Goal: Information Seeking & Learning: Learn about a topic

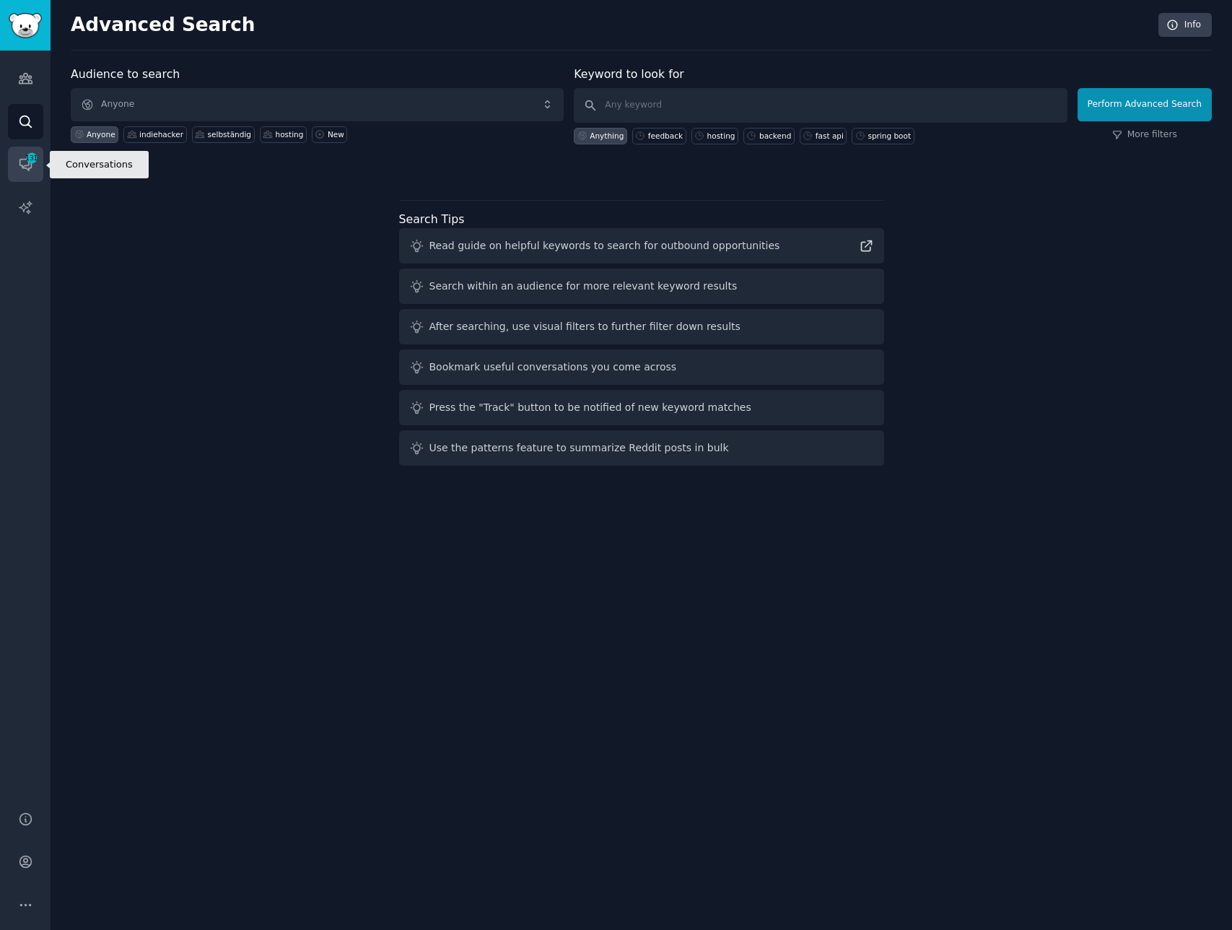
click at [20, 171] on icon "Sidebar" at bounding box center [25, 164] width 15 height 15
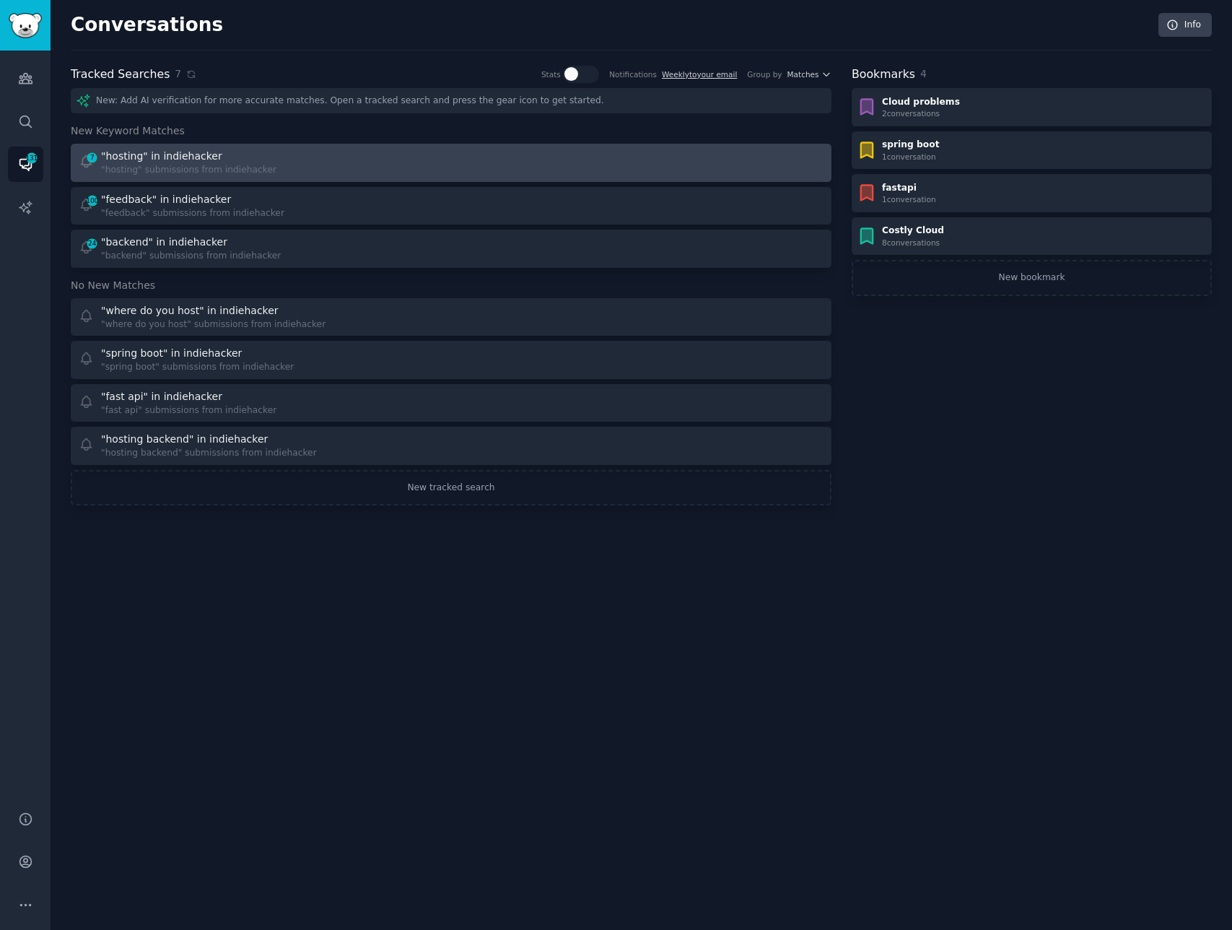
click at [318, 162] on div "7 "hosting" in indiehacker "hosting" submissions from indiehacker" at bounding box center [260, 163] width 363 height 28
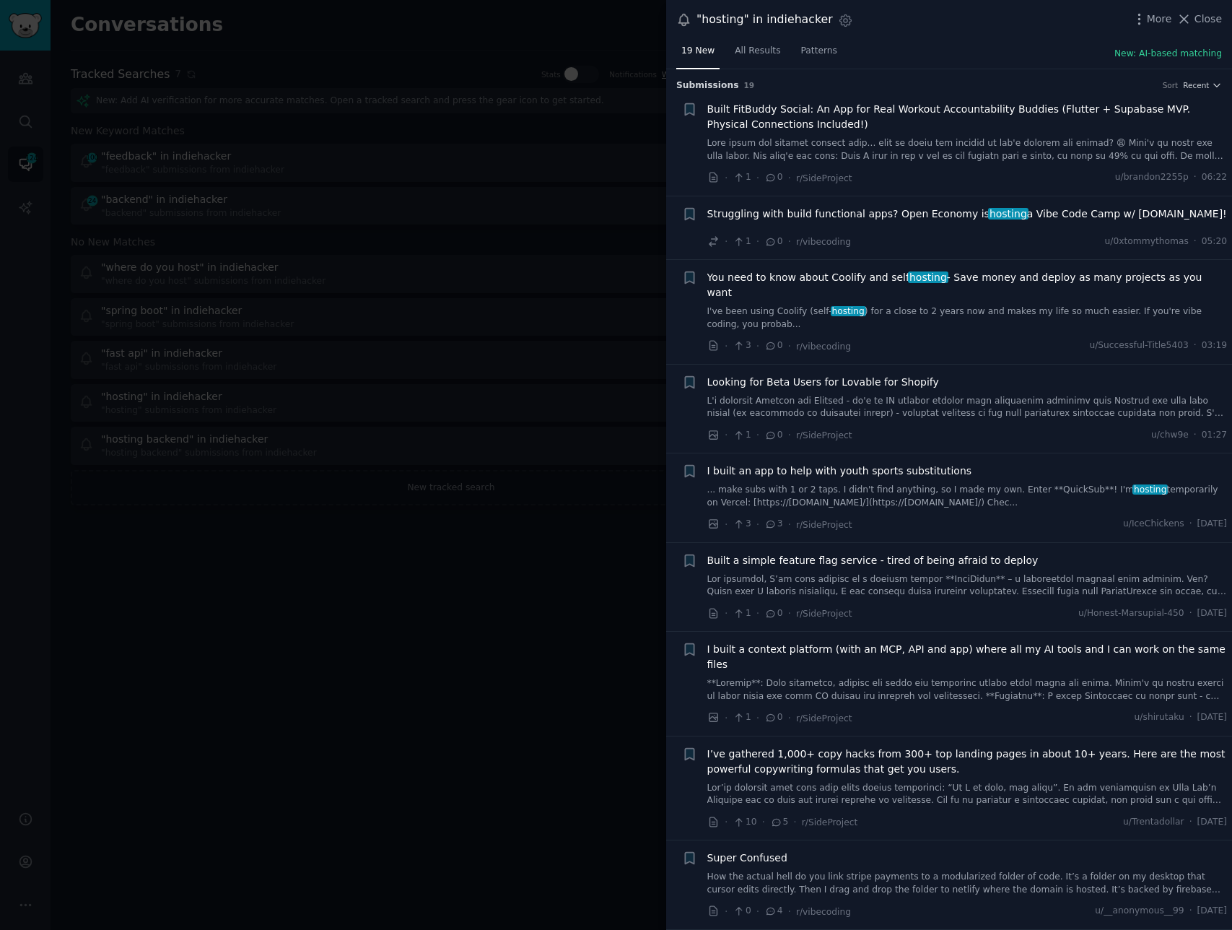
click at [853, 116] on span "Built FitBuddy Social: An App for Real Workout Accountability Buddies (Flutter …" at bounding box center [968, 117] width 521 height 30
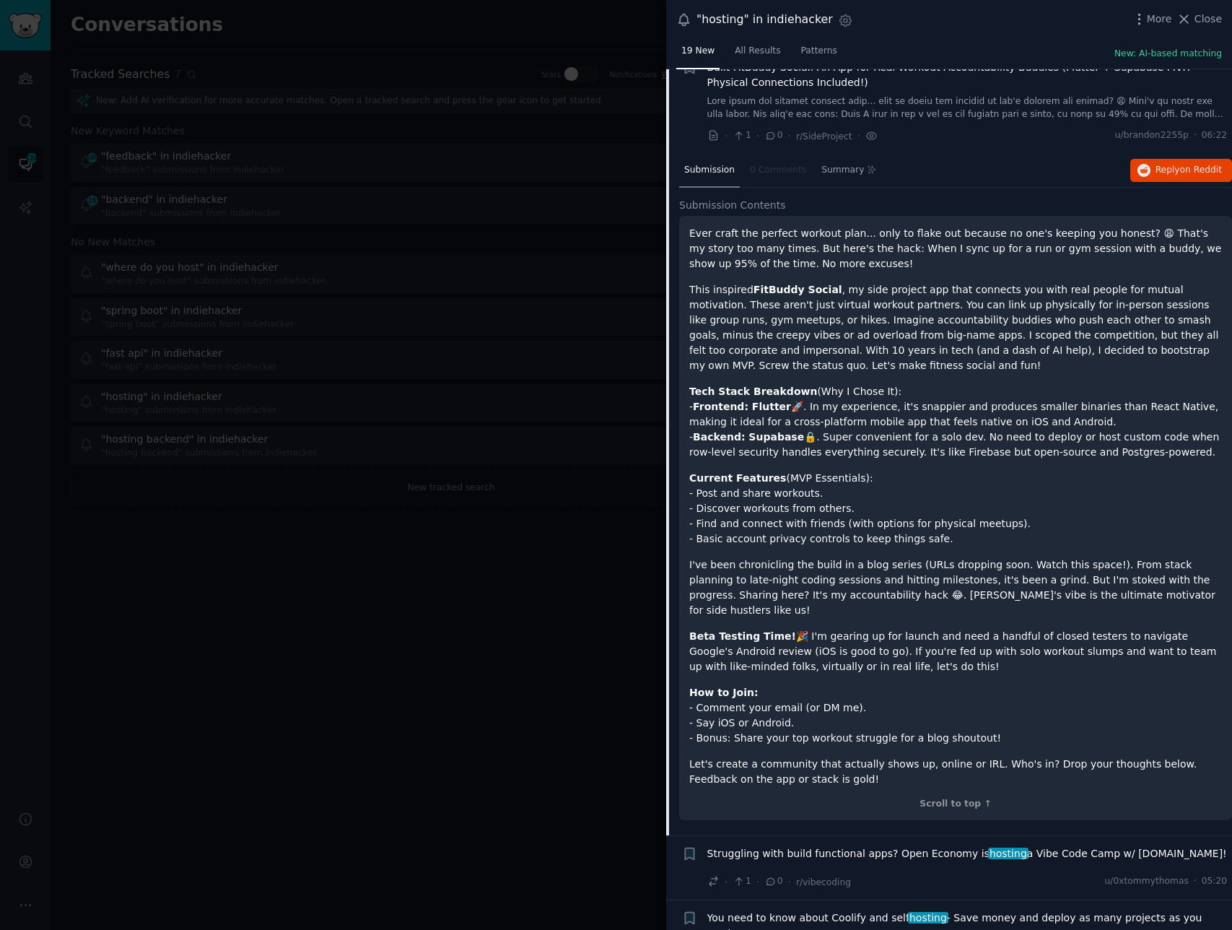
scroll to position [51, 0]
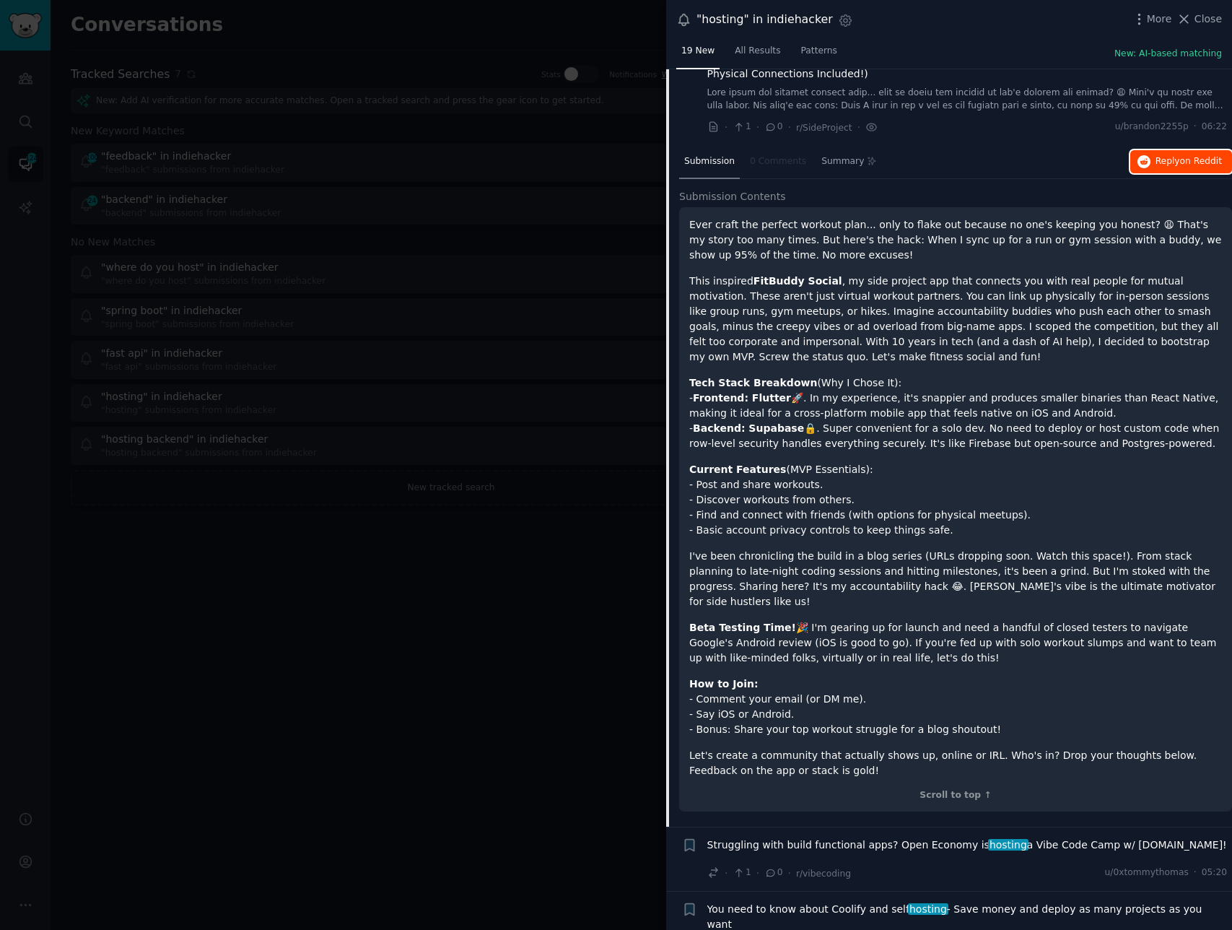
click at [1175, 162] on span "Reply on Reddit" at bounding box center [1189, 161] width 66 height 13
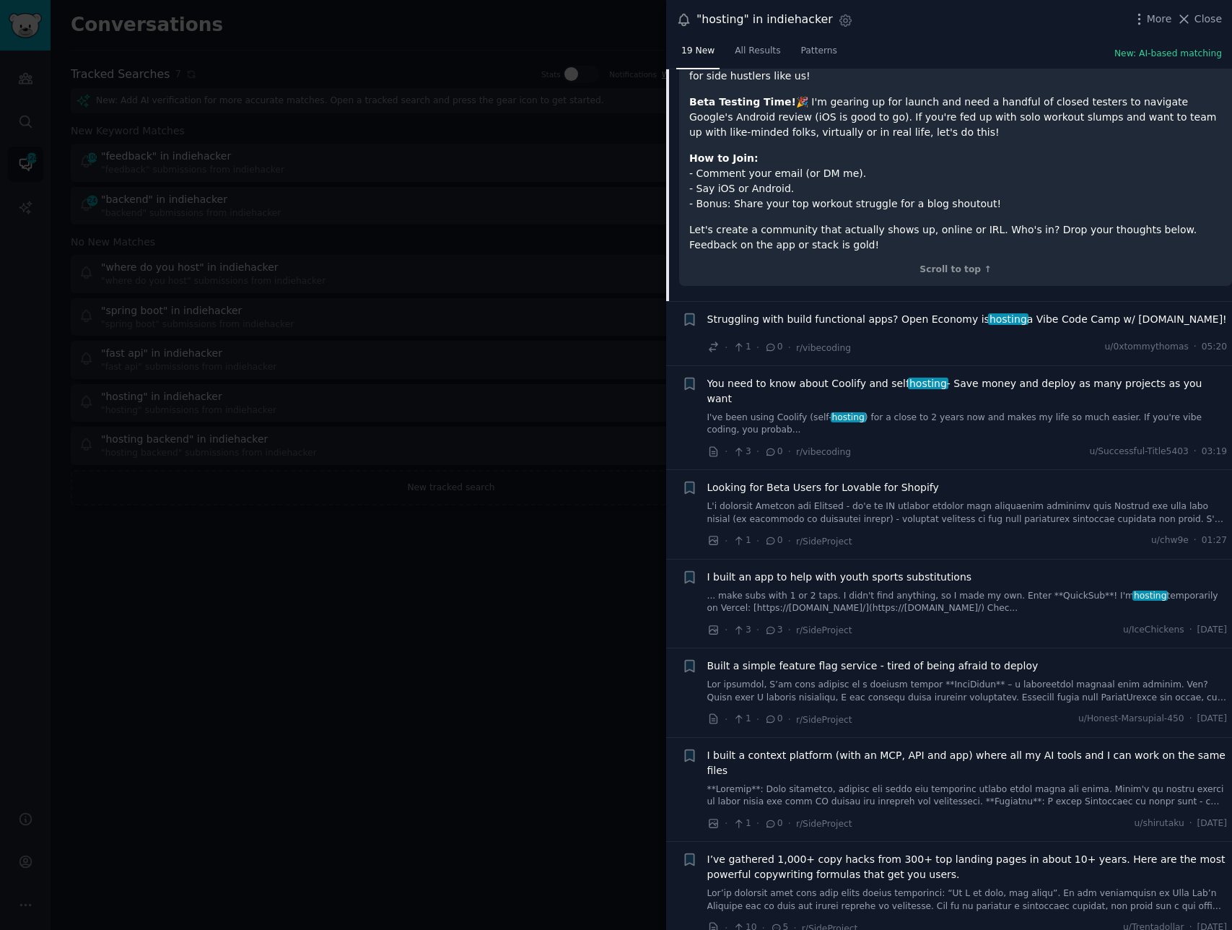
scroll to position [586, 0]
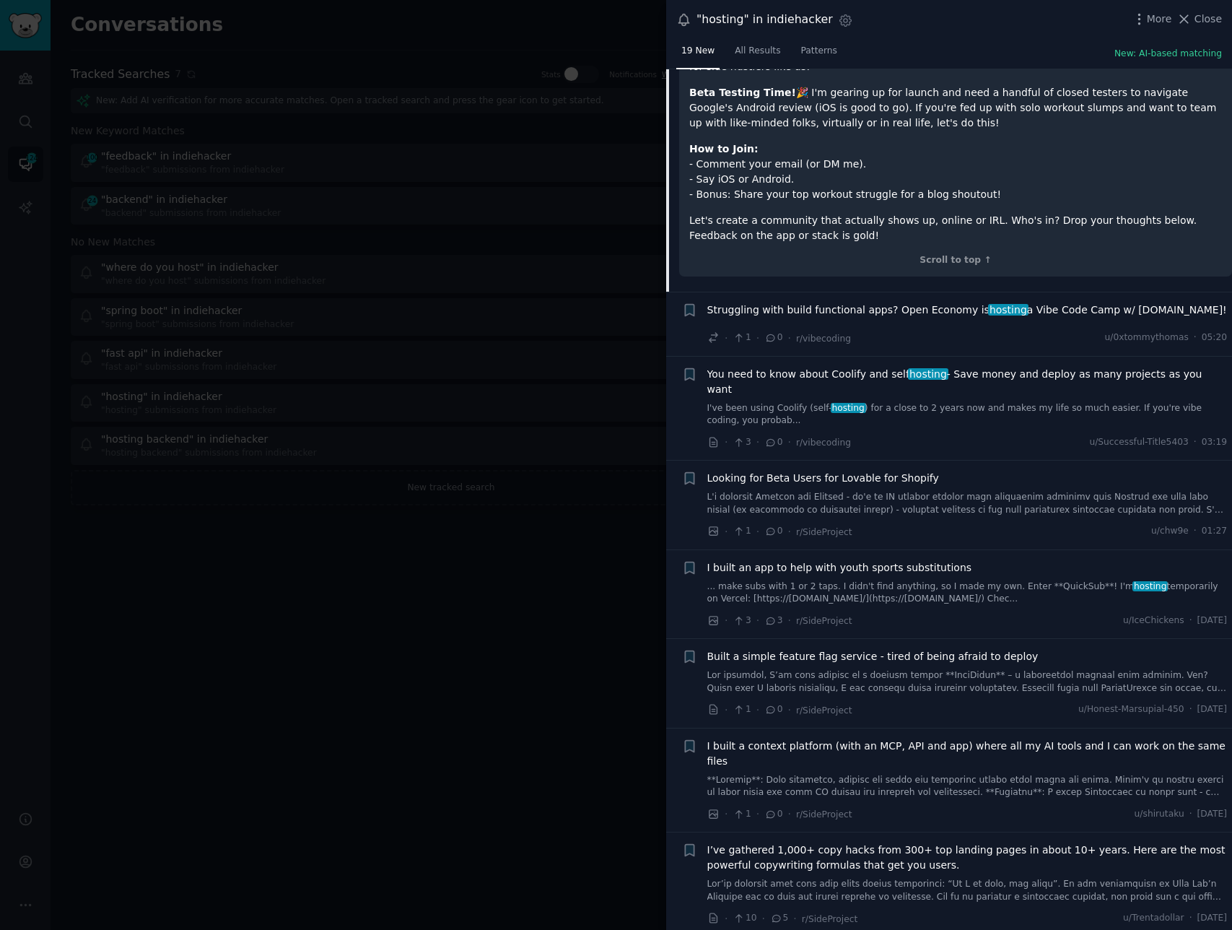
click at [1067, 303] on span "Struggling with build functional apps? Open Economy is hosting a Vibe Code Camp…" at bounding box center [968, 310] width 520 height 15
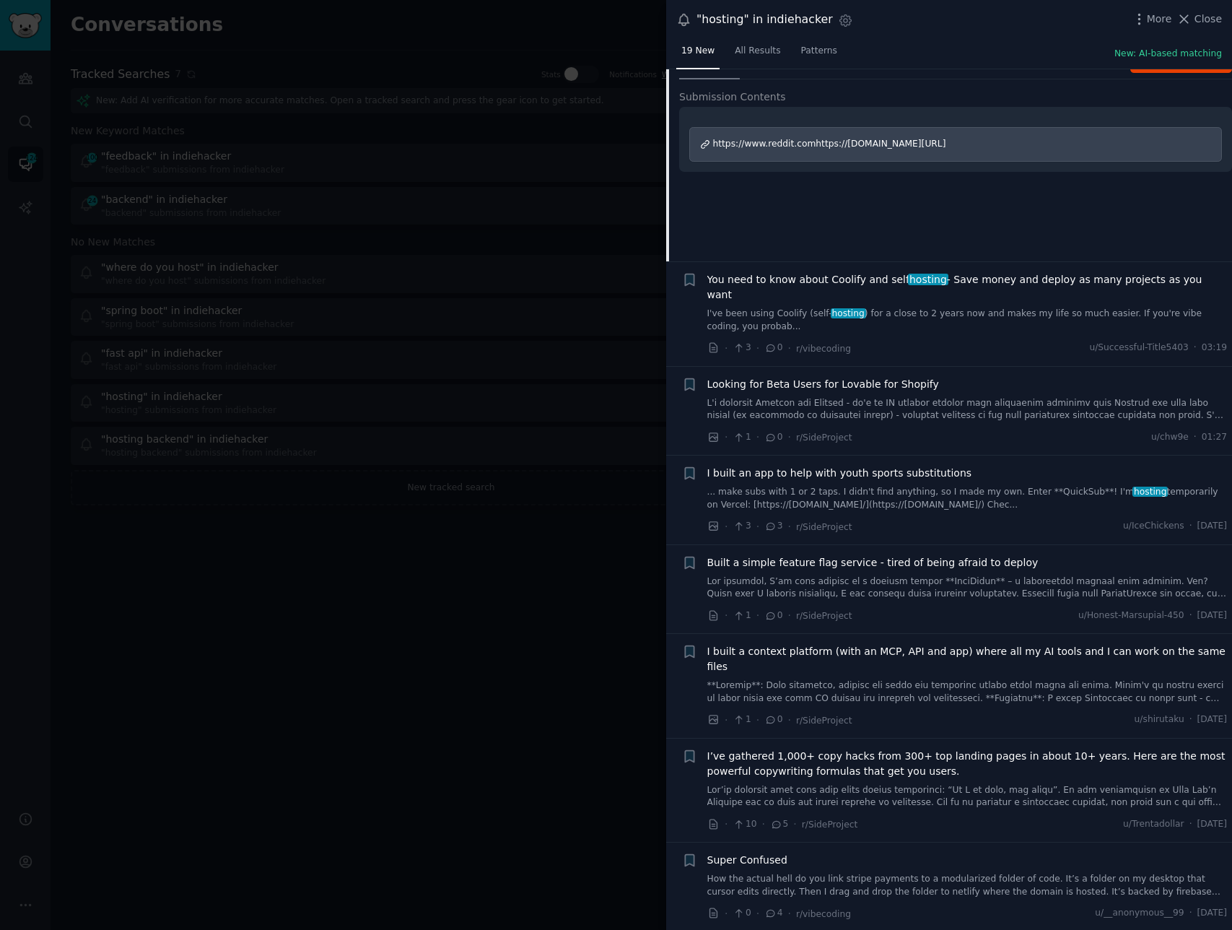
scroll to position [289, 0]
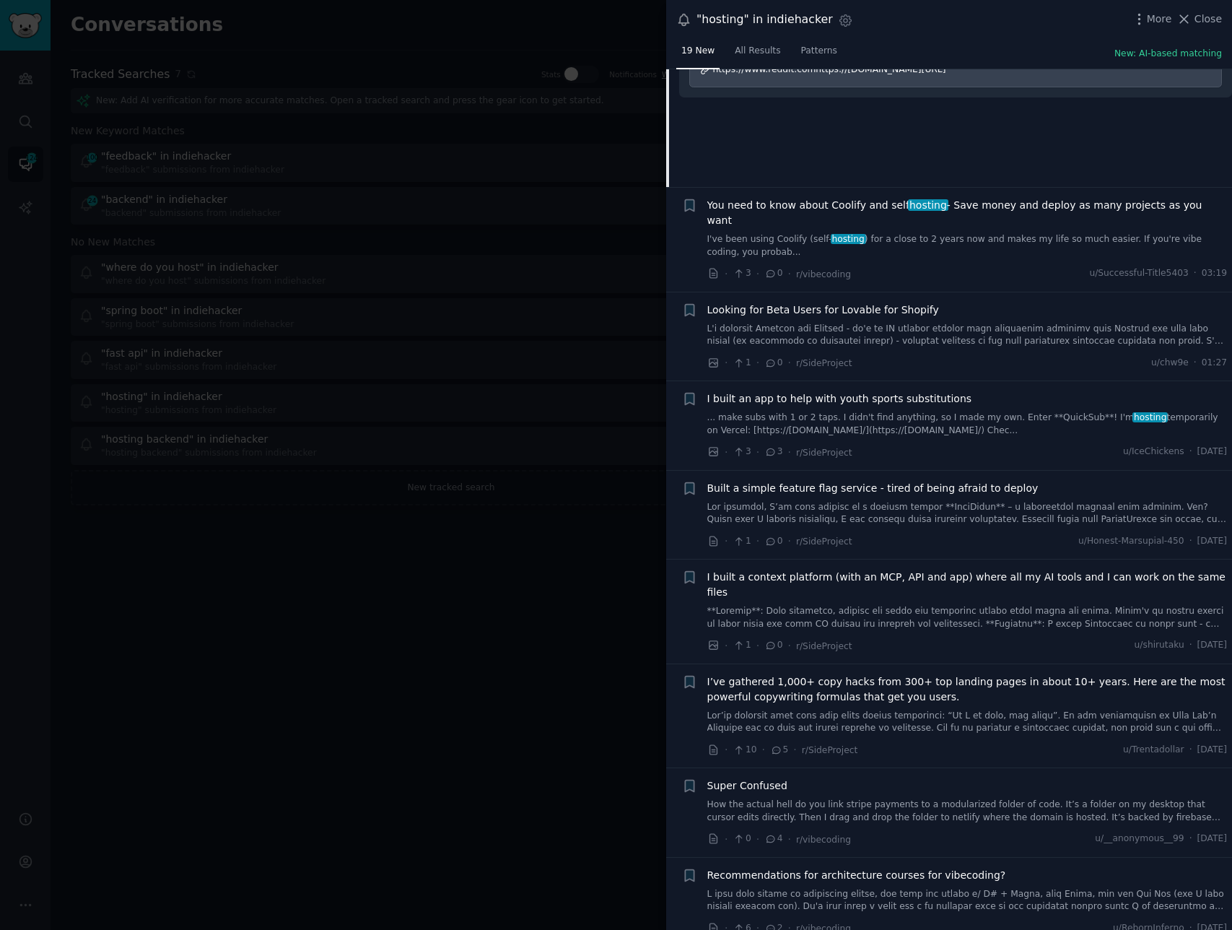
click at [1094, 207] on span "You need to know about Coolify and self hosting - Save money and deploy as many…" at bounding box center [968, 213] width 521 height 30
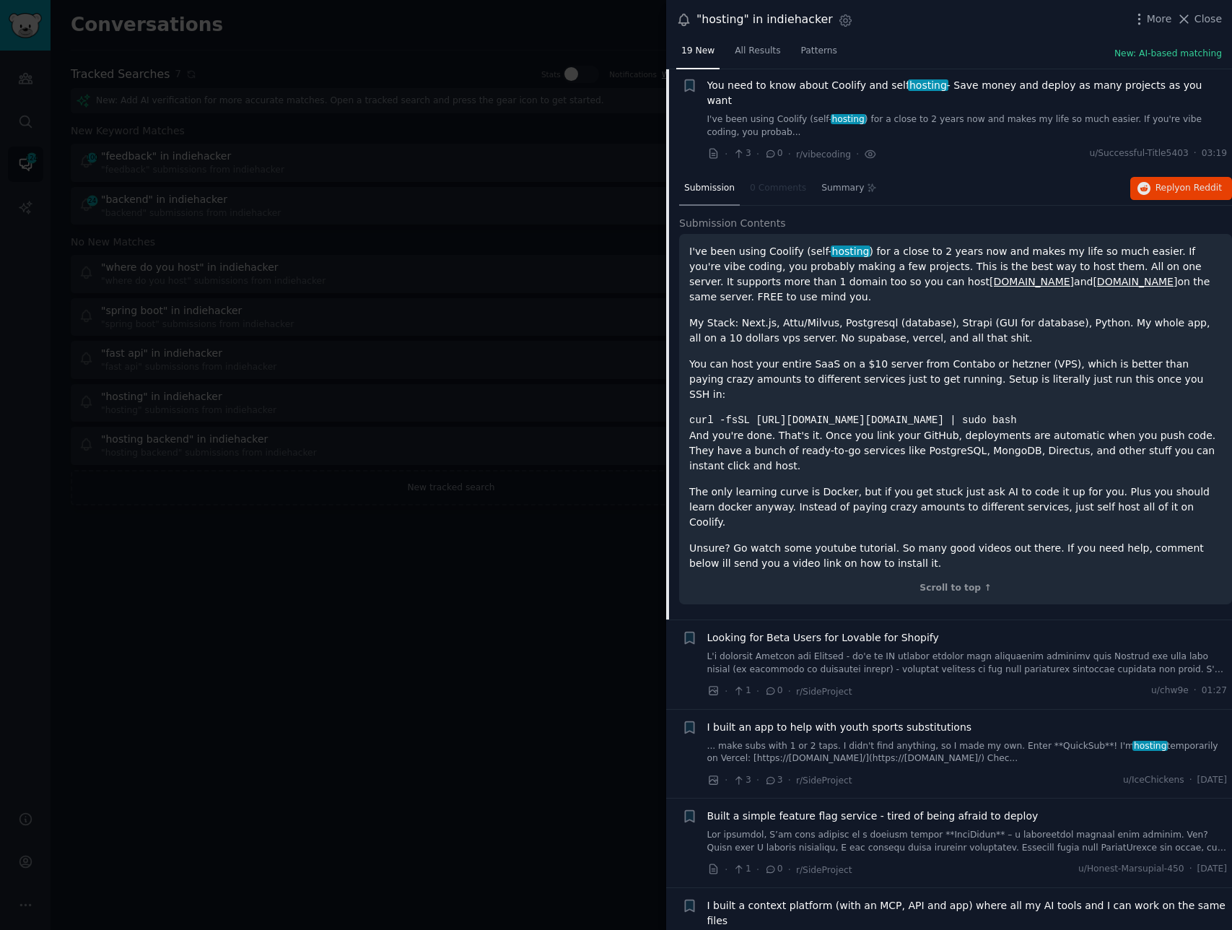
scroll to position [191, 0]
click at [1163, 183] on span "Reply on Reddit" at bounding box center [1189, 189] width 66 height 13
click at [1045, 635] on div "Looking for Beta Users for Lovable for Shopify · 1 · 0 · r/SideProject u/chw9e …" at bounding box center [968, 665] width 521 height 69
click at [991, 631] on div "Looking for Beta Users for Lovable for Shopify" at bounding box center [968, 653] width 521 height 45
click at [800, 631] on span "Looking for Beta Users for Lovable for Shopify" at bounding box center [824, 638] width 232 height 15
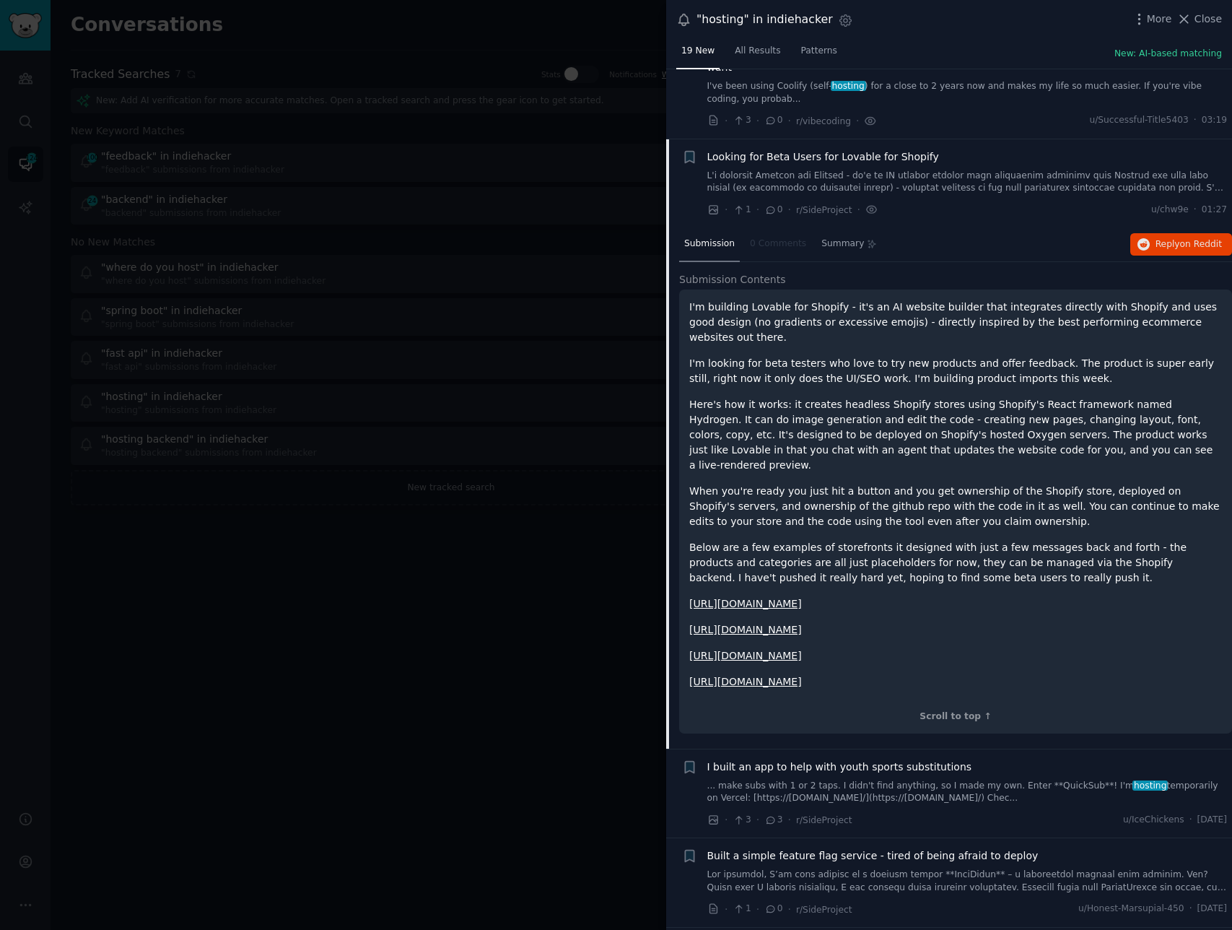
scroll to position [280, 0]
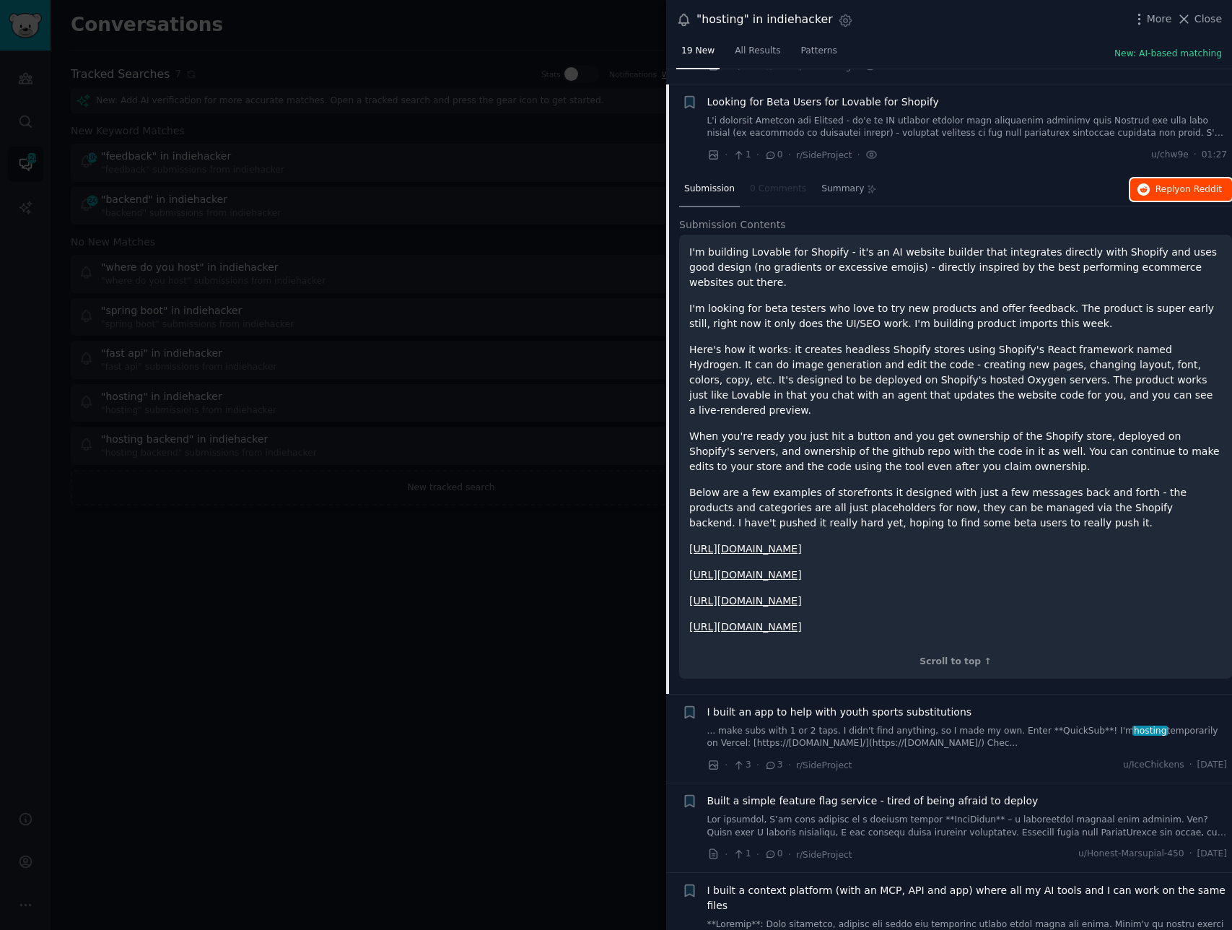
click at [1162, 183] on span "Reply on Reddit" at bounding box center [1189, 189] width 66 height 13
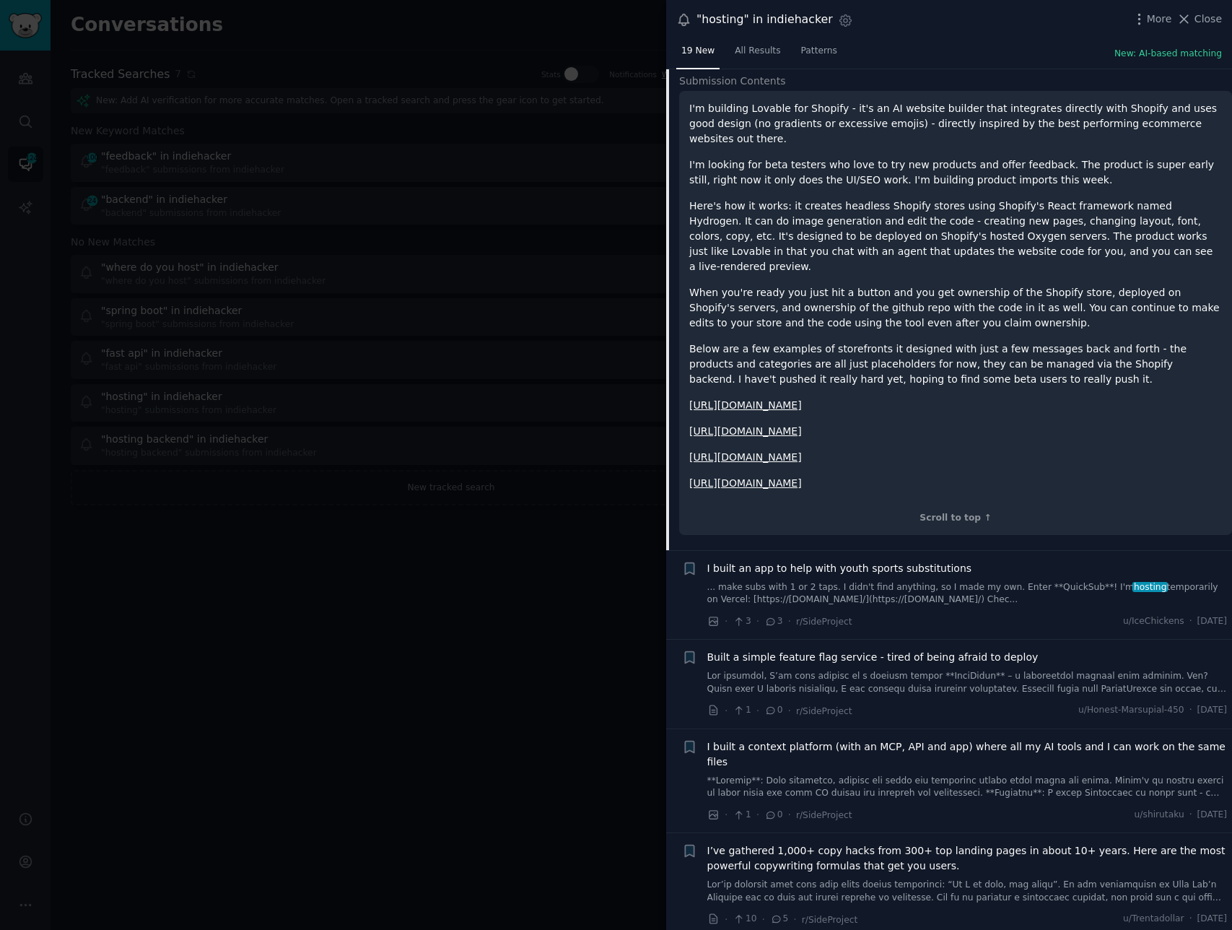
scroll to position [433, 0]
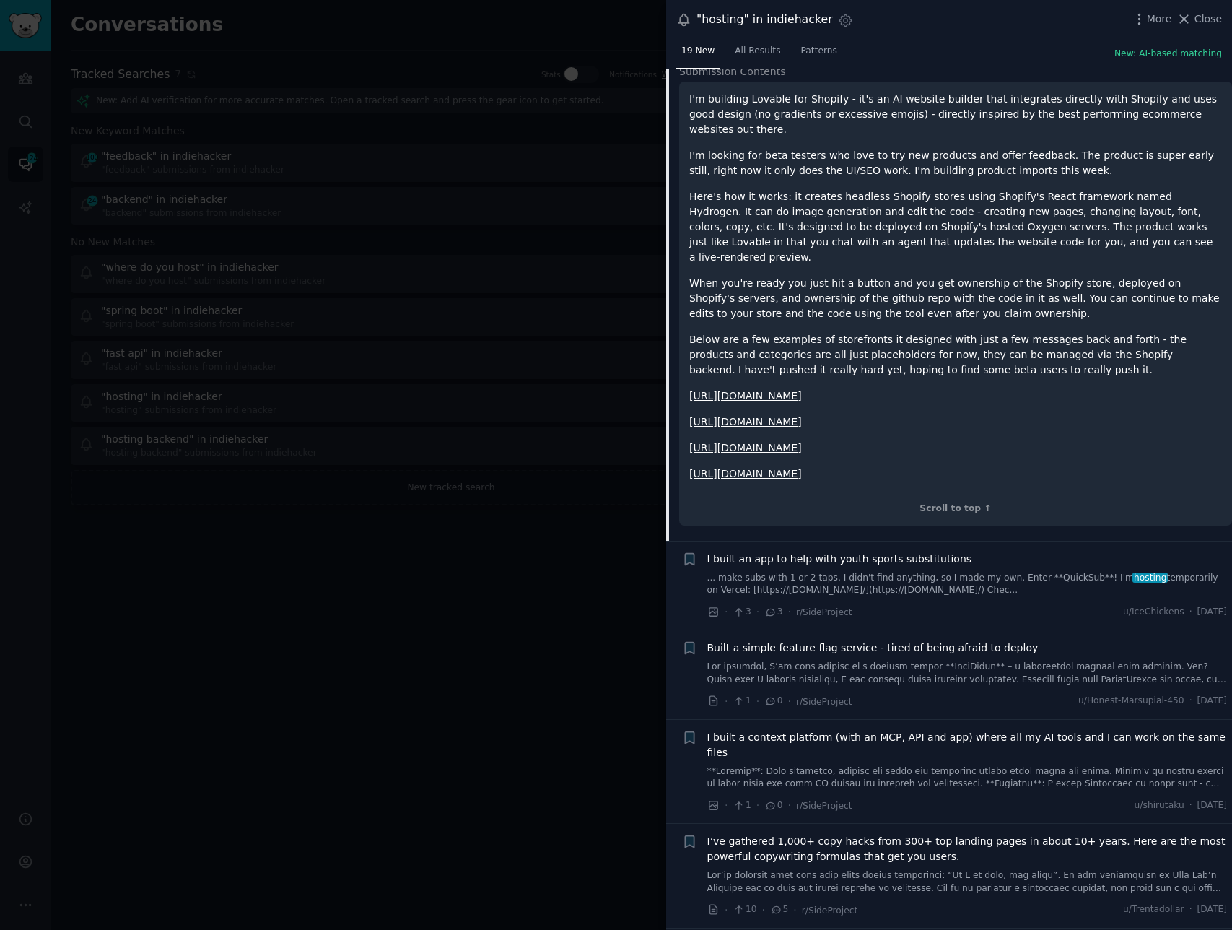
click at [890, 552] on span "I built an app to help with youth sports substitutions" at bounding box center [840, 559] width 265 height 15
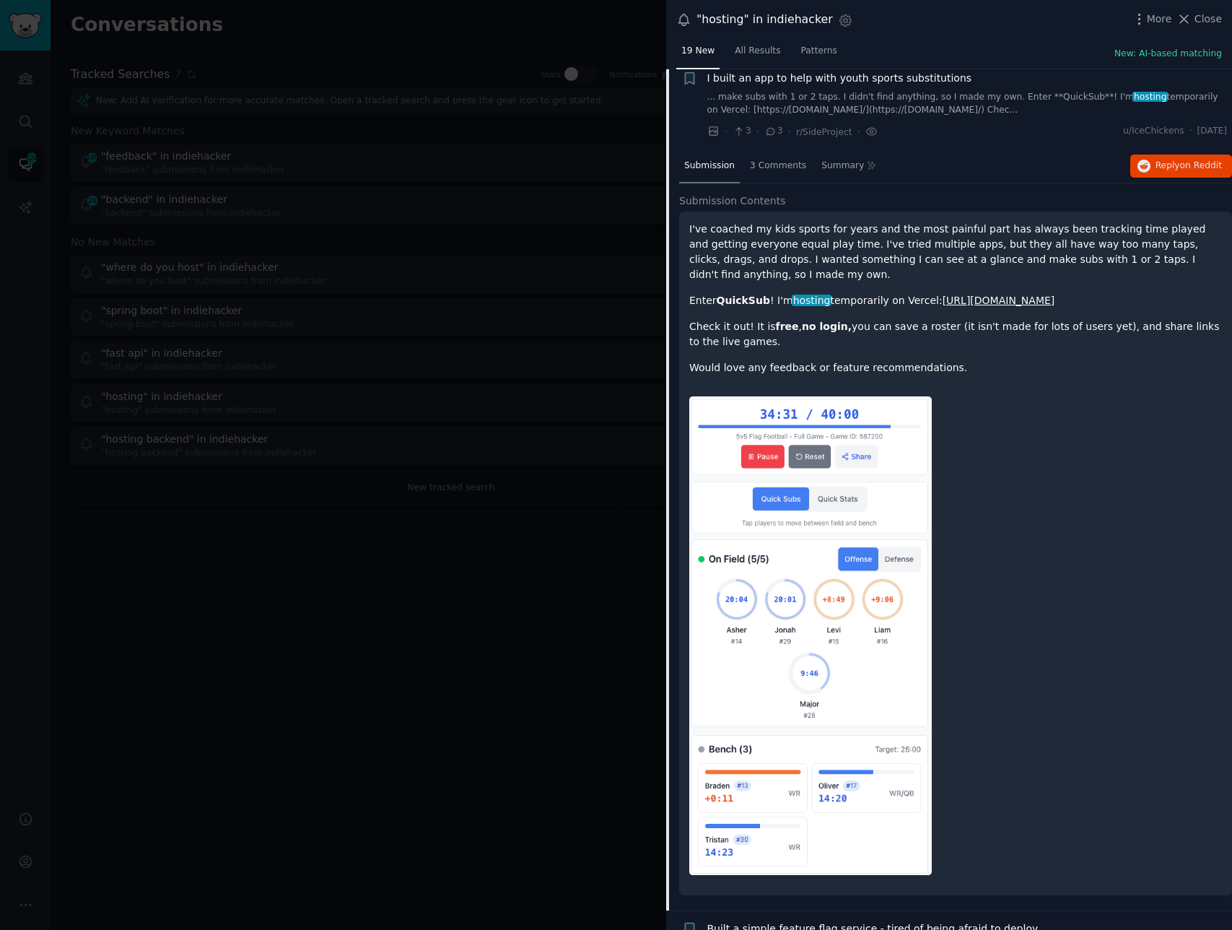
scroll to position [370, 0]
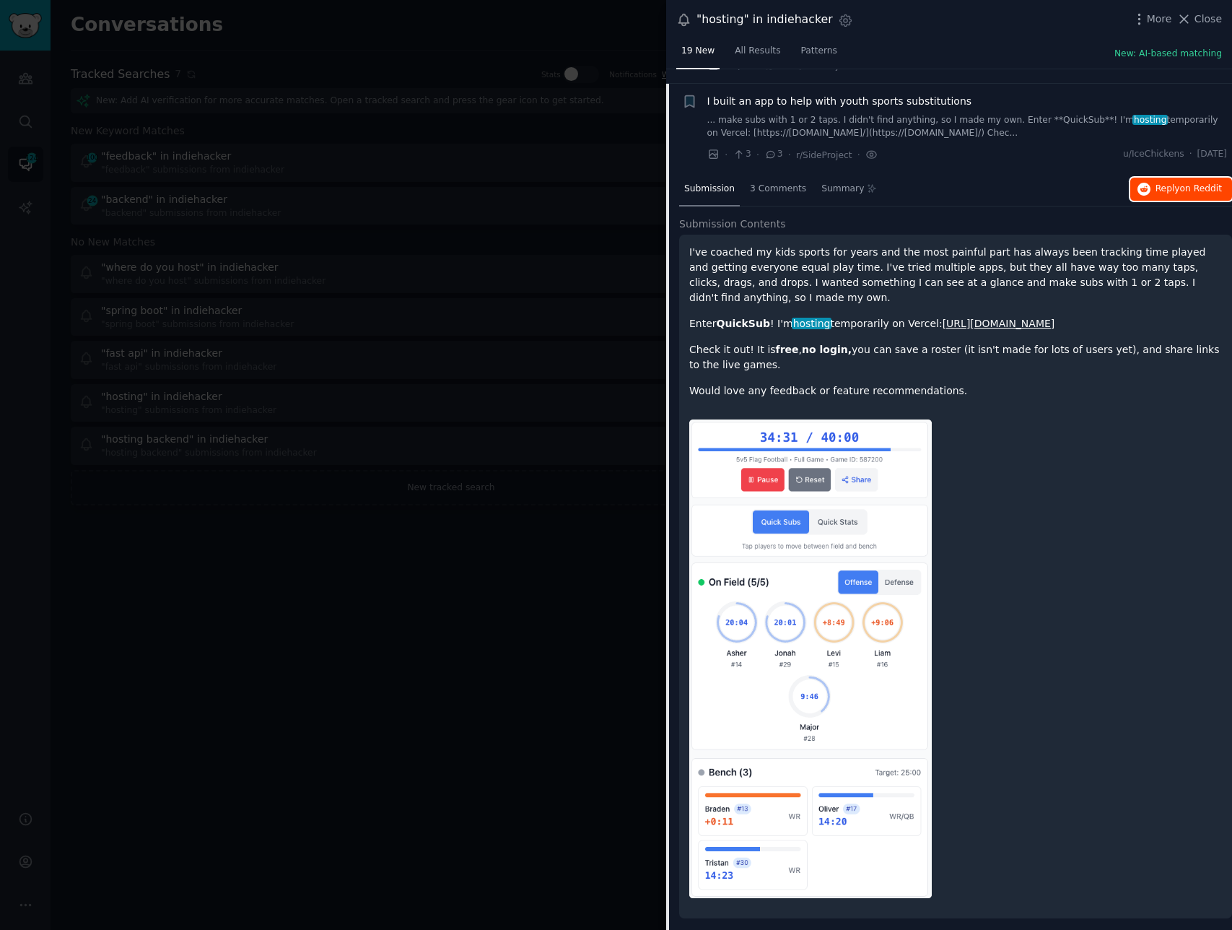
click at [1192, 183] on span "on Reddit" at bounding box center [1201, 188] width 42 height 10
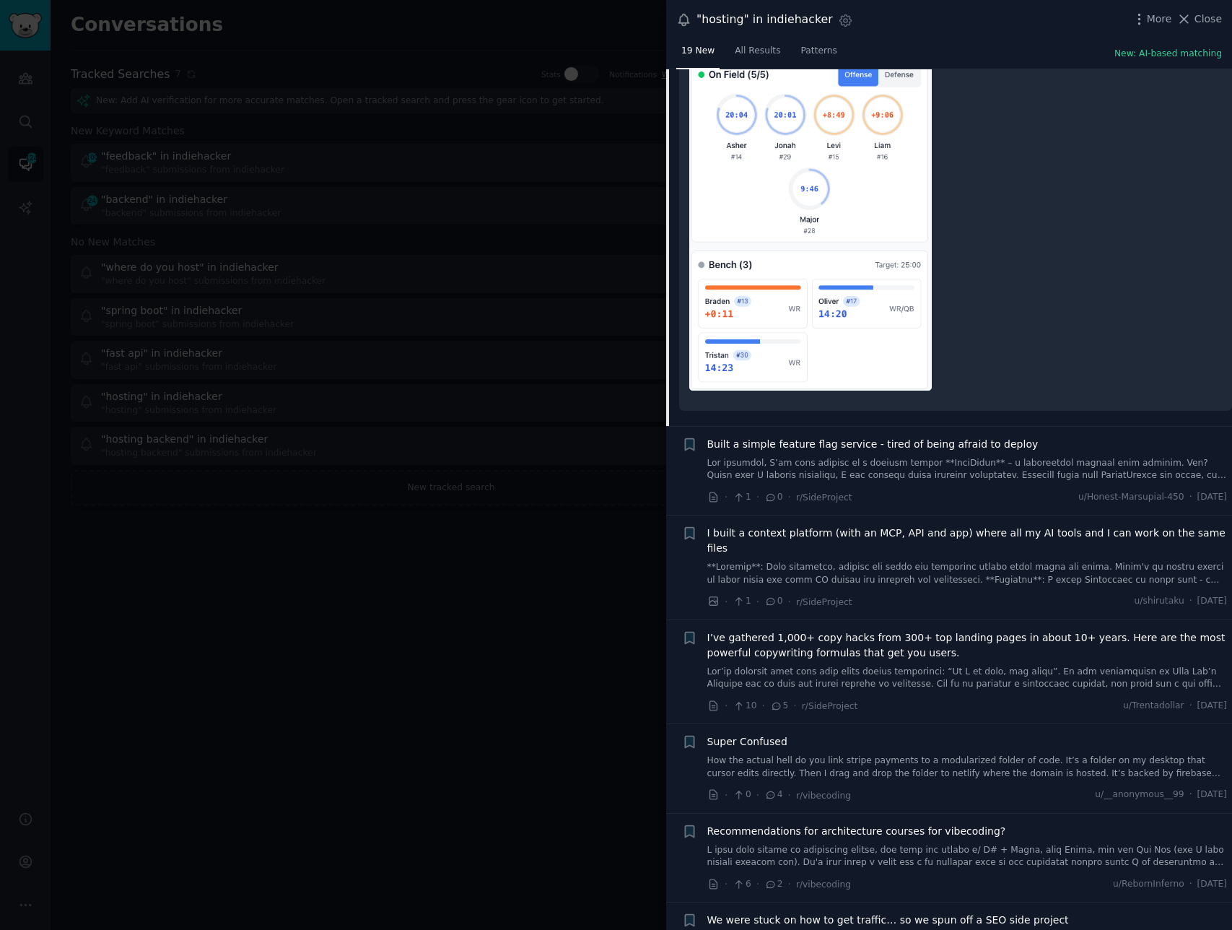
click at [985, 437] on div "Built a simple feature flag service - tired of being afraid to deploy" at bounding box center [968, 459] width 521 height 45
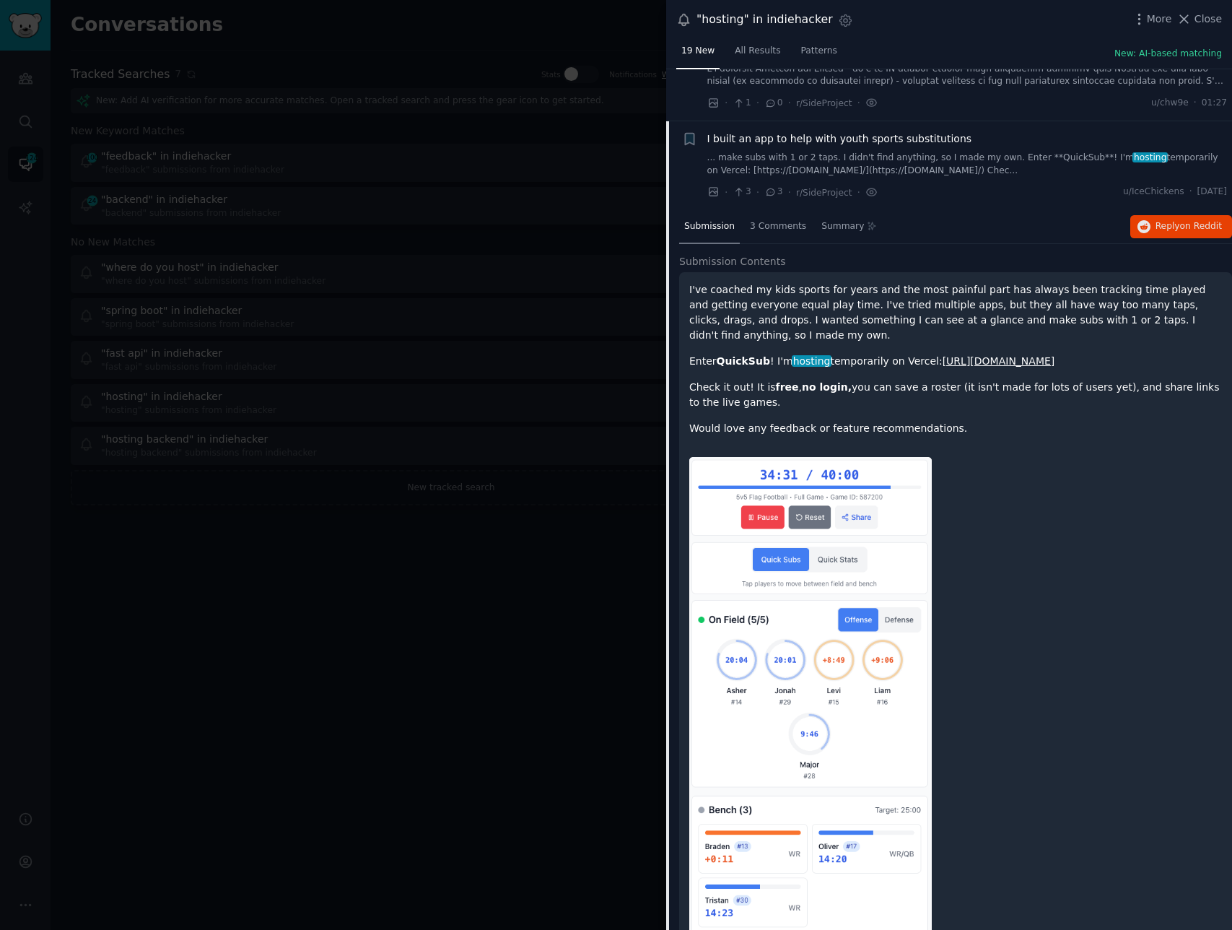
scroll to position [0, 0]
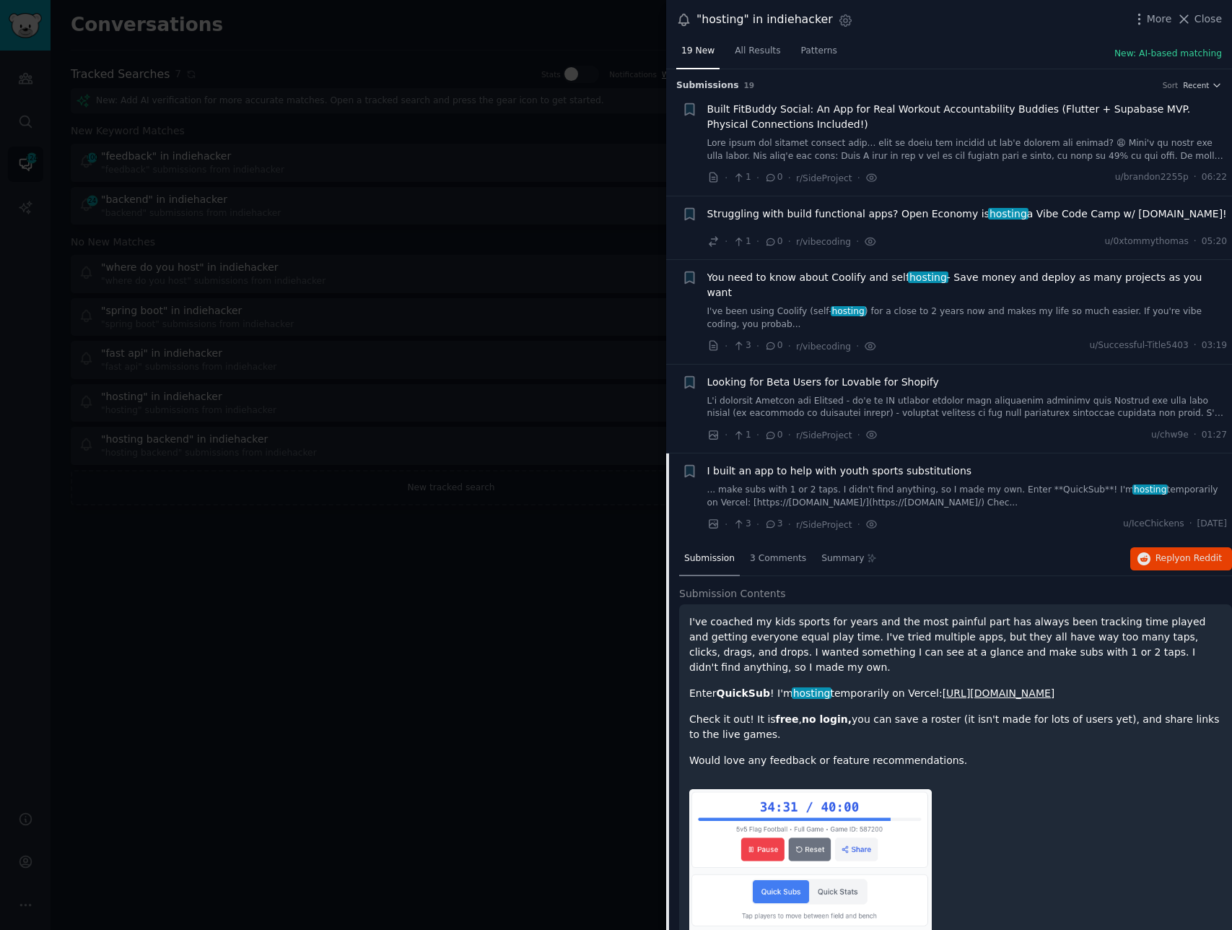
click at [1204, 77] on div "Submission s 19 Sort Recent" at bounding box center [950, 80] width 546 height 23
click at [1201, 82] on span "Recent" at bounding box center [1196, 85] width 26 height 10
click at [1121, 163] on p "Comments" at bounding box center [1132, 163] width 48 height 13
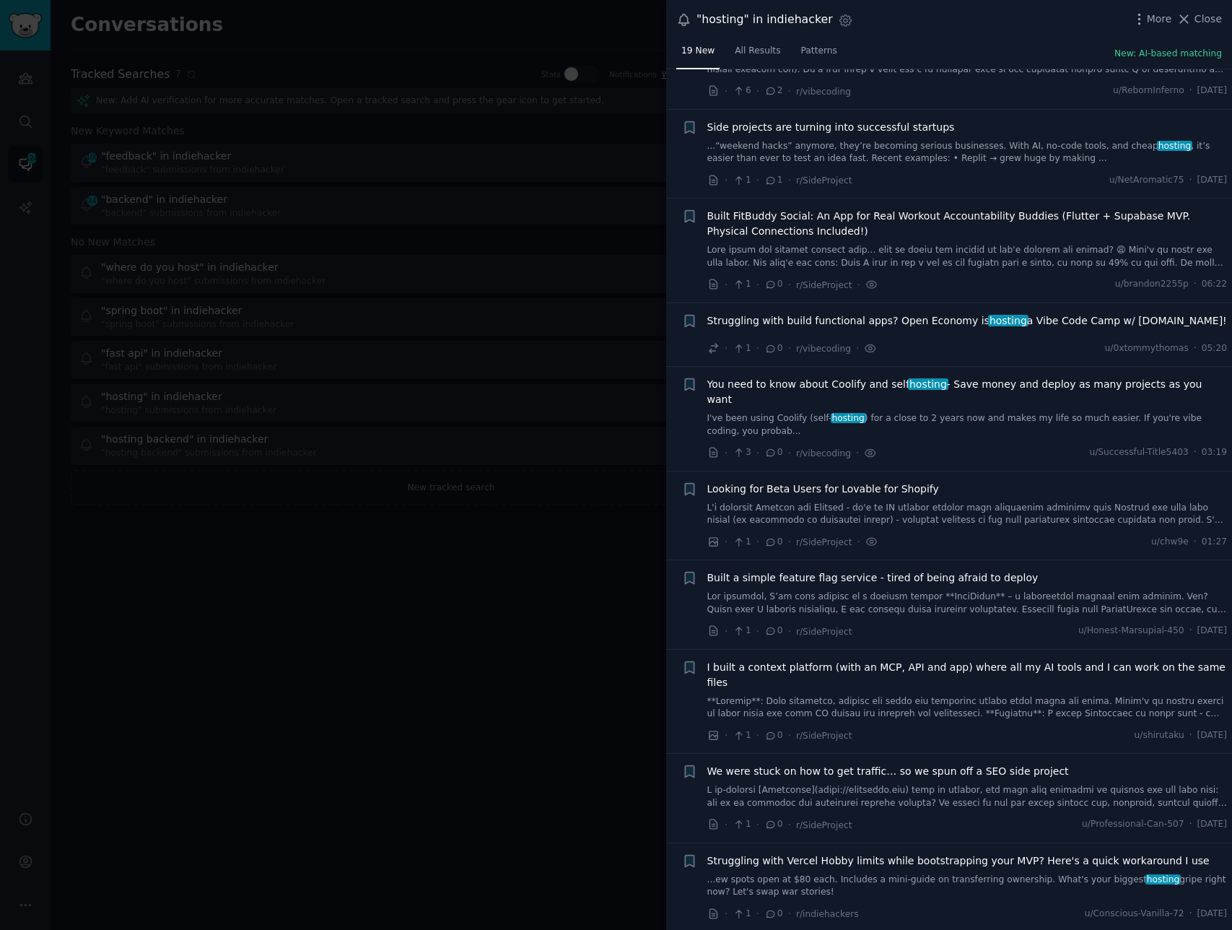
scroll to position [1384, 0]
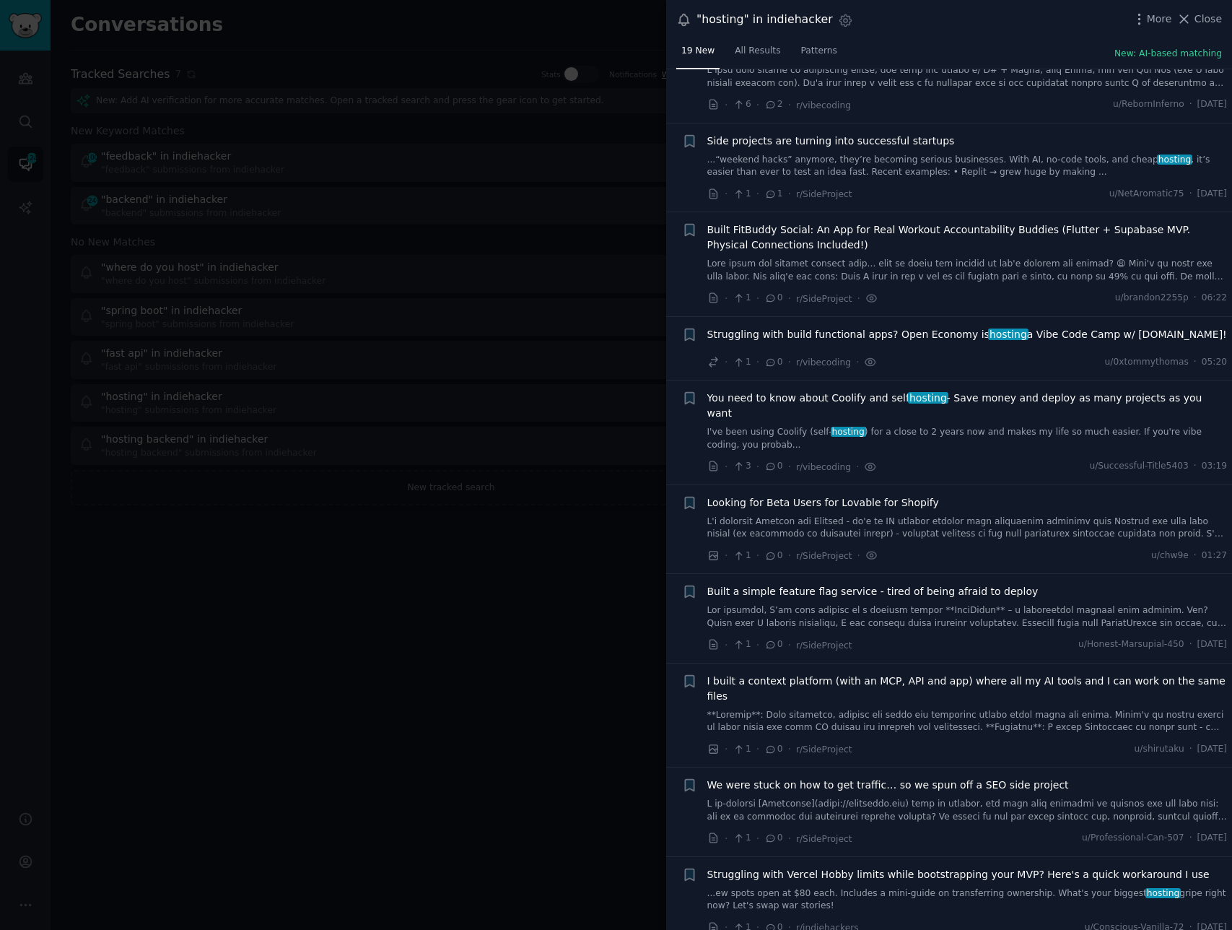
click at [961, 778] on span "We were stuck on how to get traffic… so we spun off a SEO side project" at bounding box center [889, 785] width 362 height 15
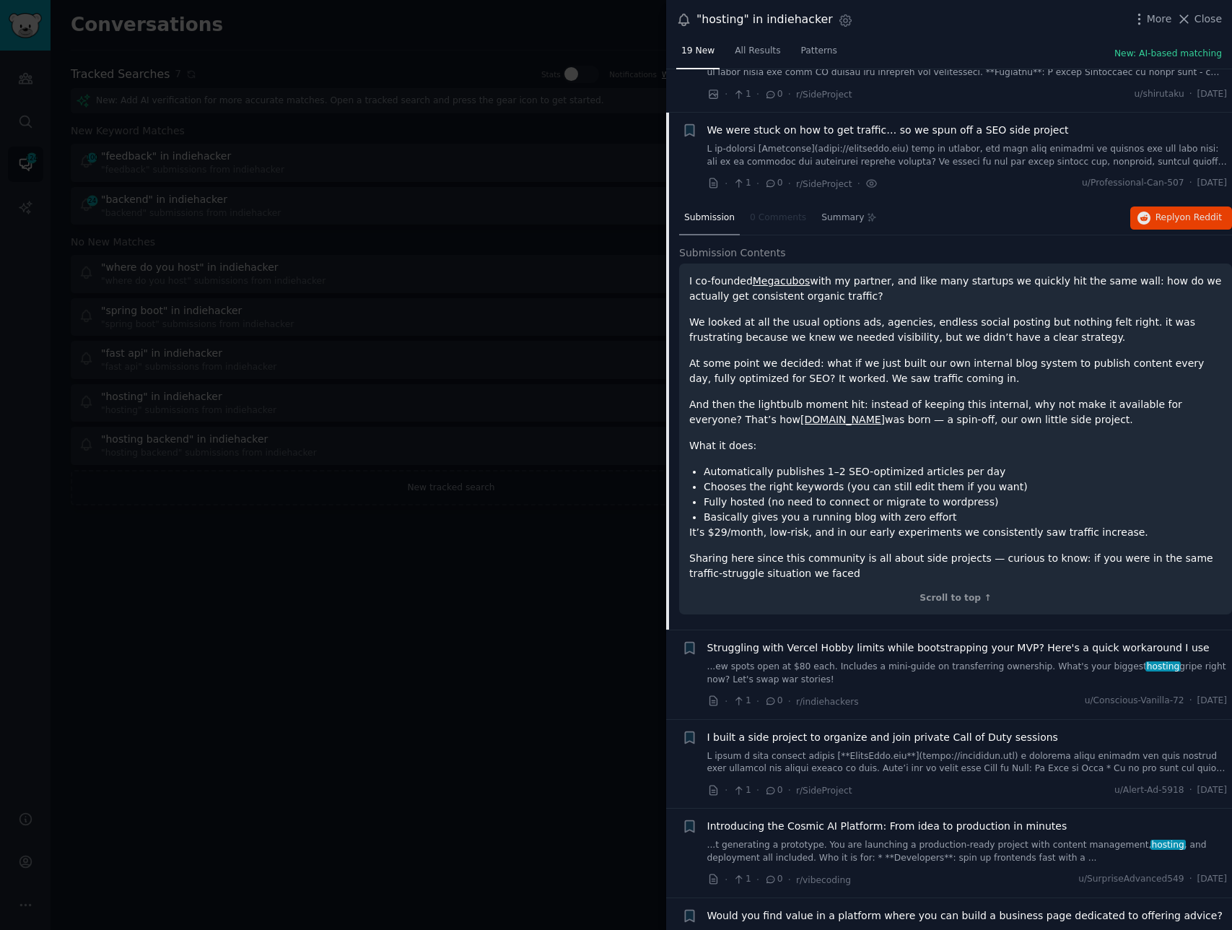
scroll to position [1292, 0]
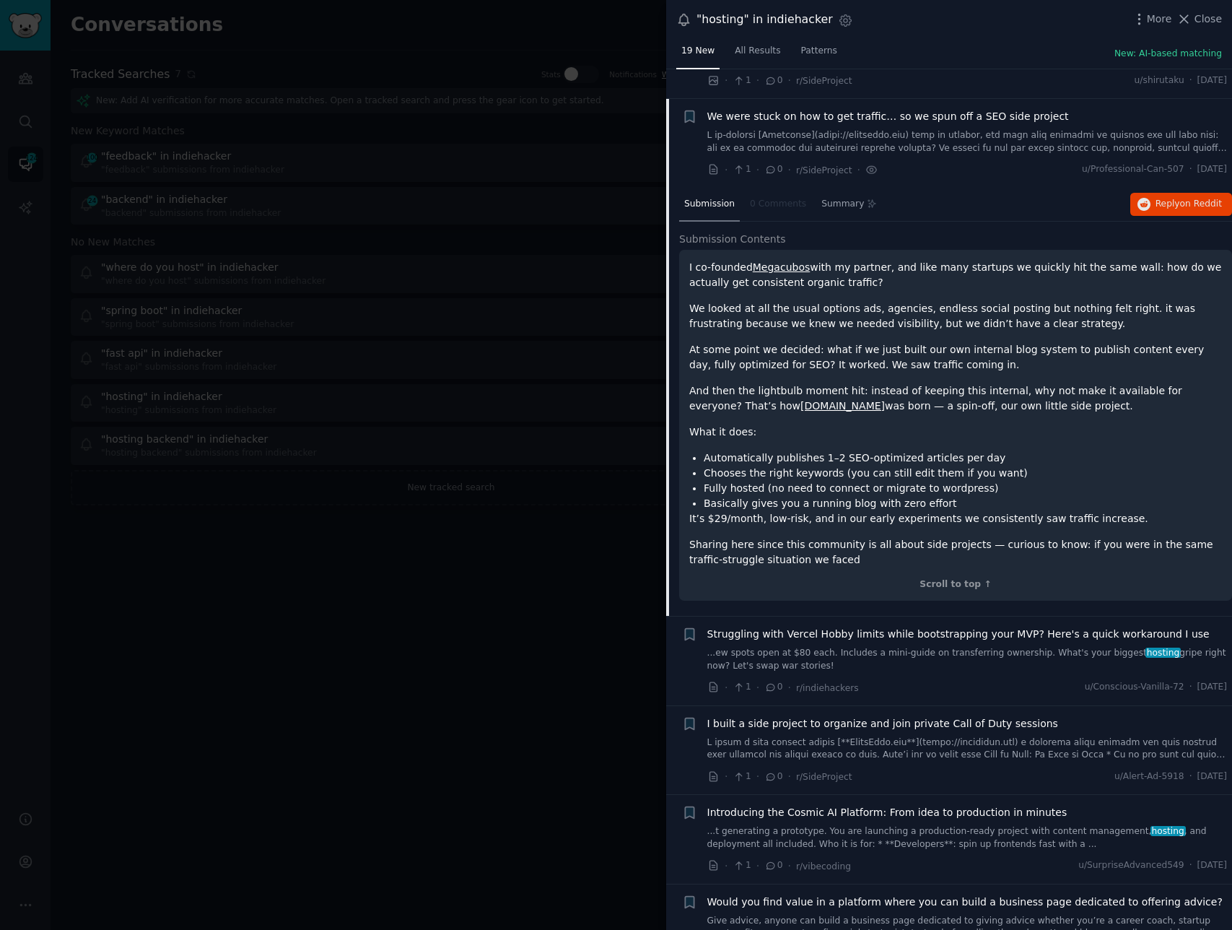
click at [983, 383] on p "And then the lightbulb moment hit: instead of keeping this internal, why not ma…" at bounding box center [956, 398] width 533 height 30
click at [1201, 199] on span "on Reddit" at bounding box center [1201, 204] width 42 height 10
click at [843, 301] on p "We looked at all the usual options ads, agencies, endless social posting but no…" at bounding box center [956, 316] width 533 height 30
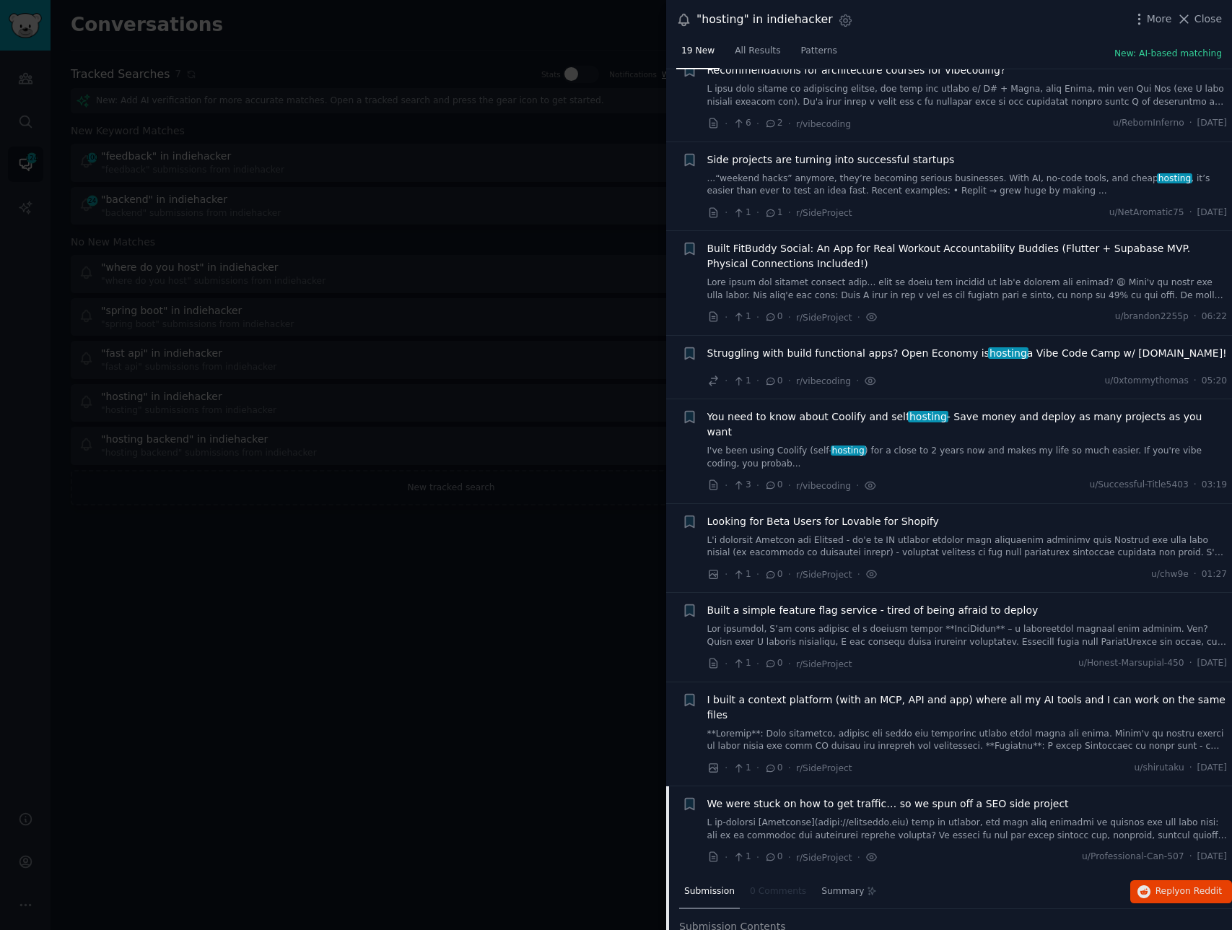
scroll to position [632, 0]
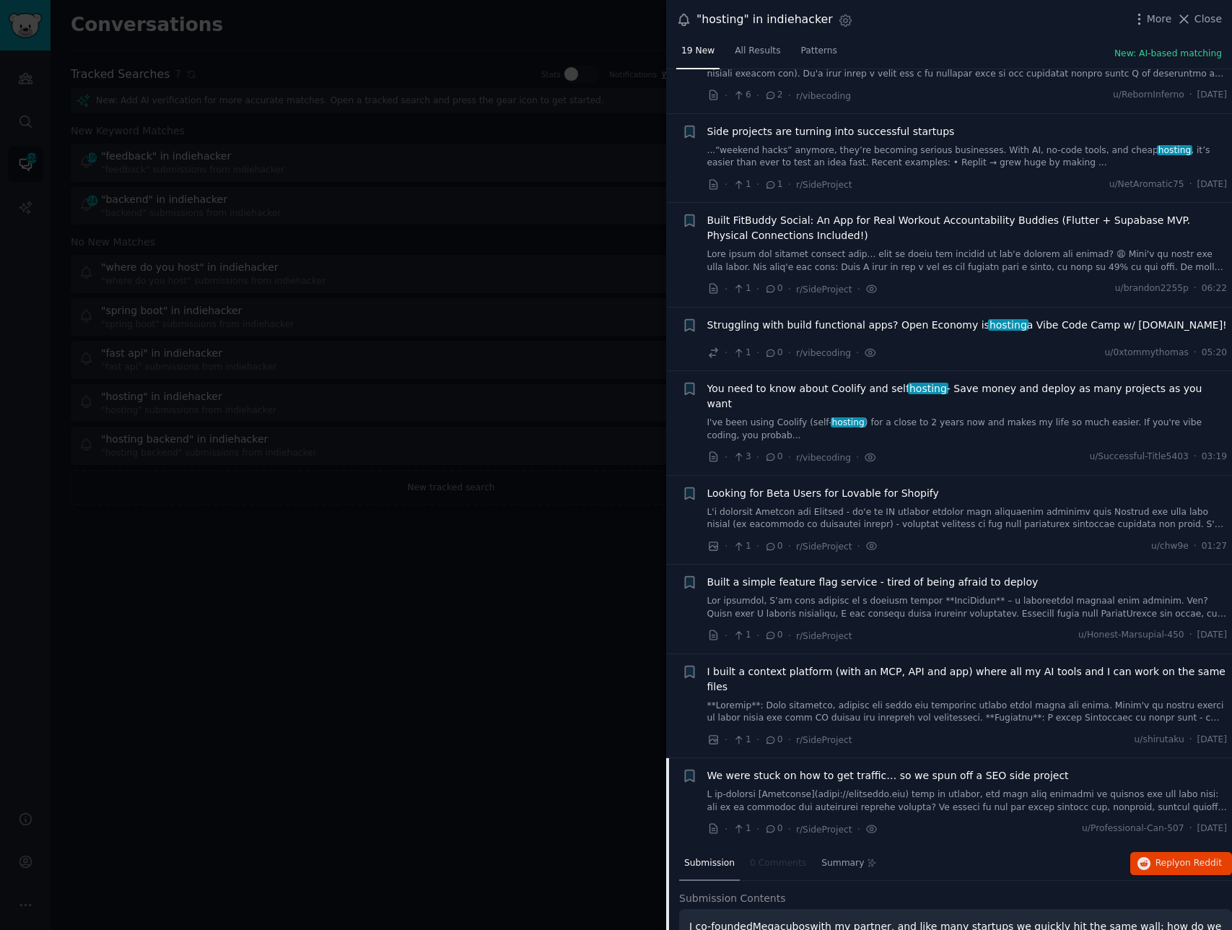
click at [896, 575] on span "Built a simple feature flag service - tired of being afraid to deploy" at bounding box center [873, 582] width 331 height 15
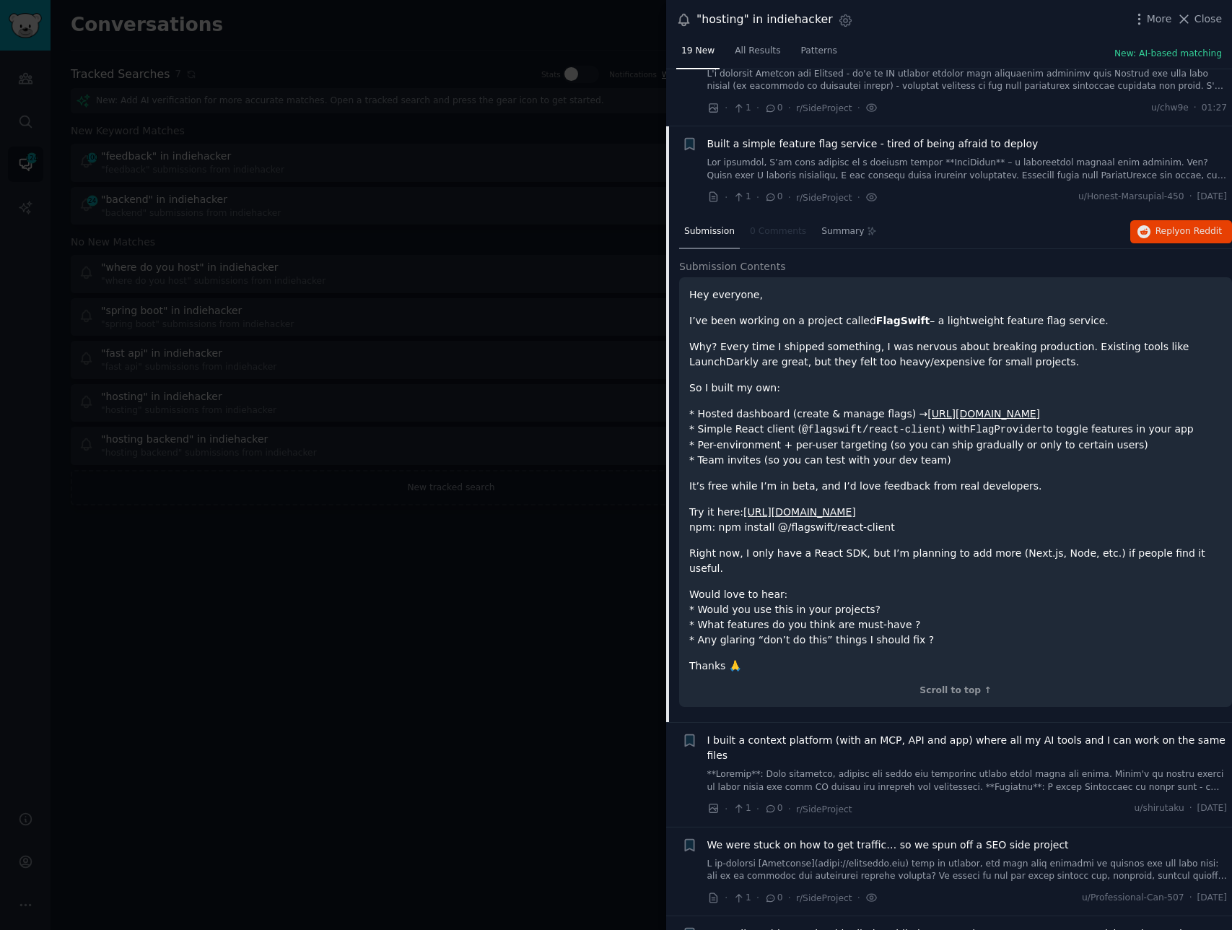
scroll to position [1113, 0]
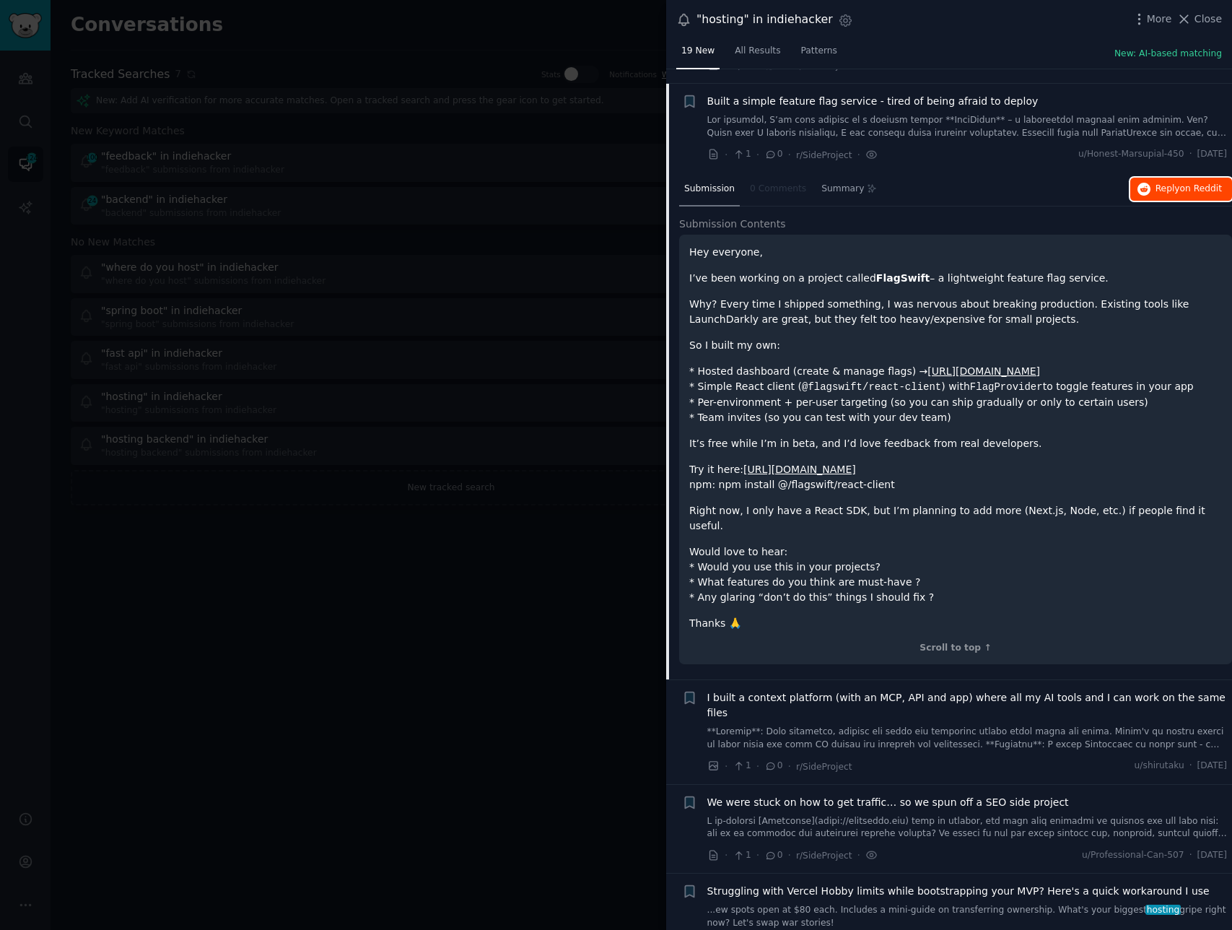
click at [1166, 183] on span "Reply on Reddit" at bounding box center [1189, 189] width 66 height 13
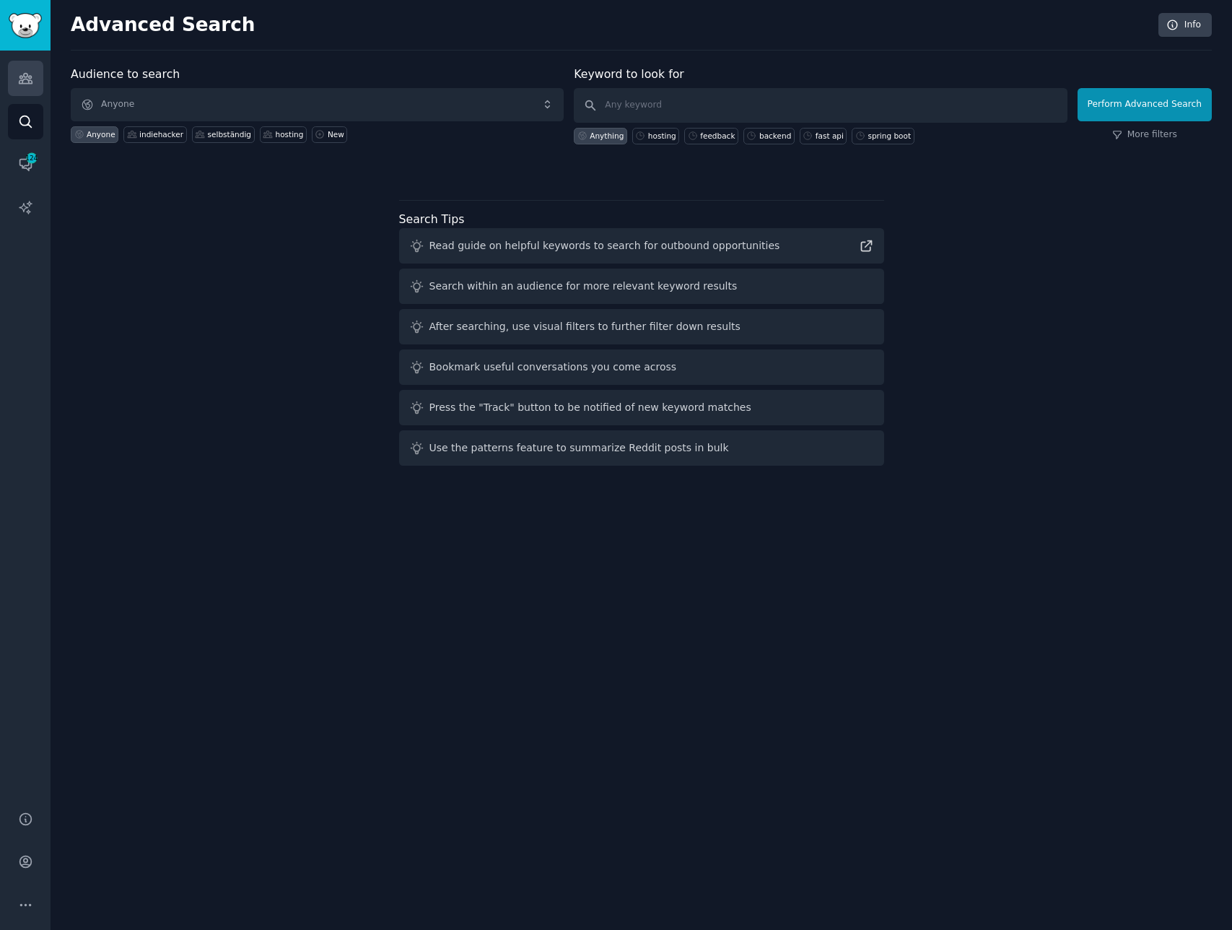
click at [13, 77] on link "Audiences" at bounding box center [25, 78] width 35 height 35
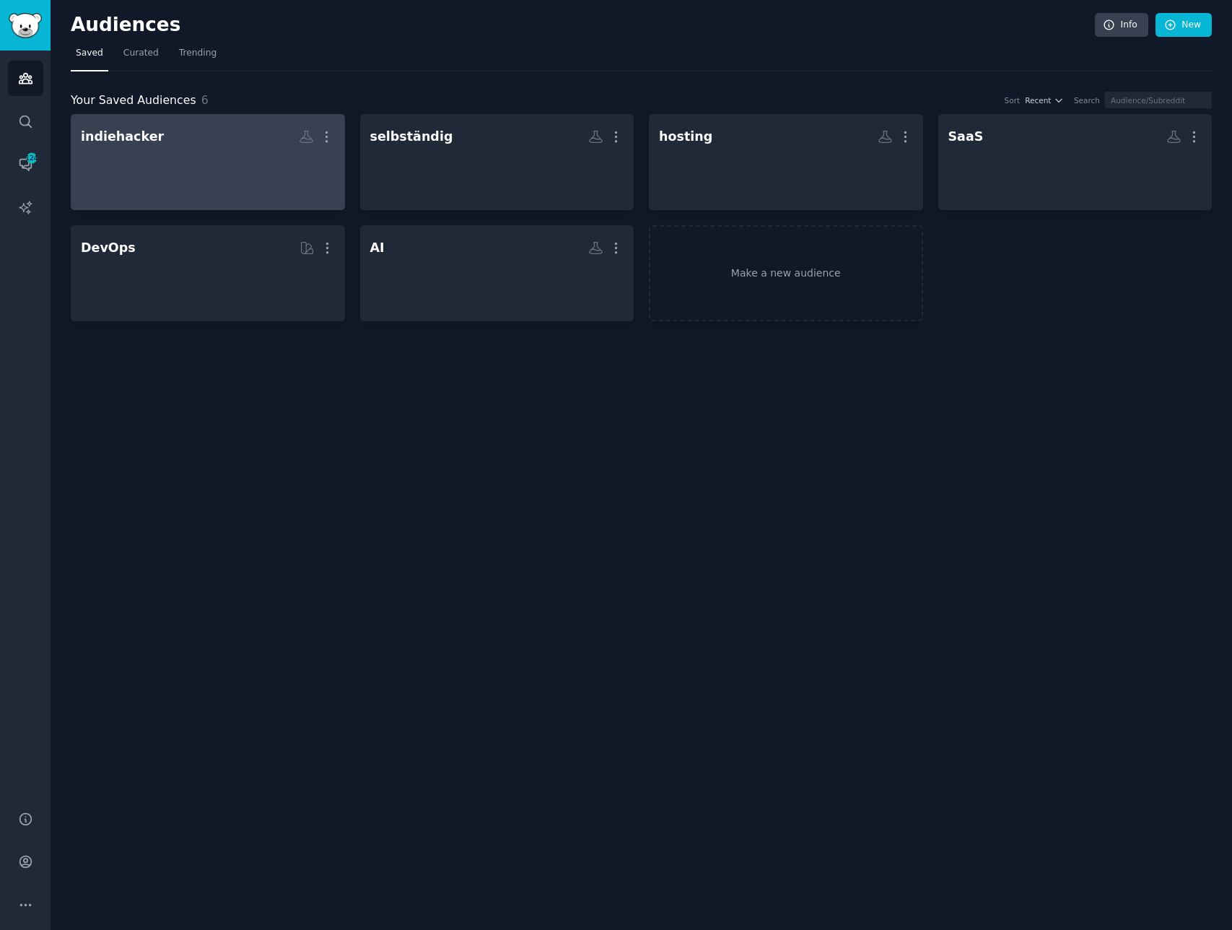
click at [217, 178] on div at bounding box center [208, 174] width 254 height 51
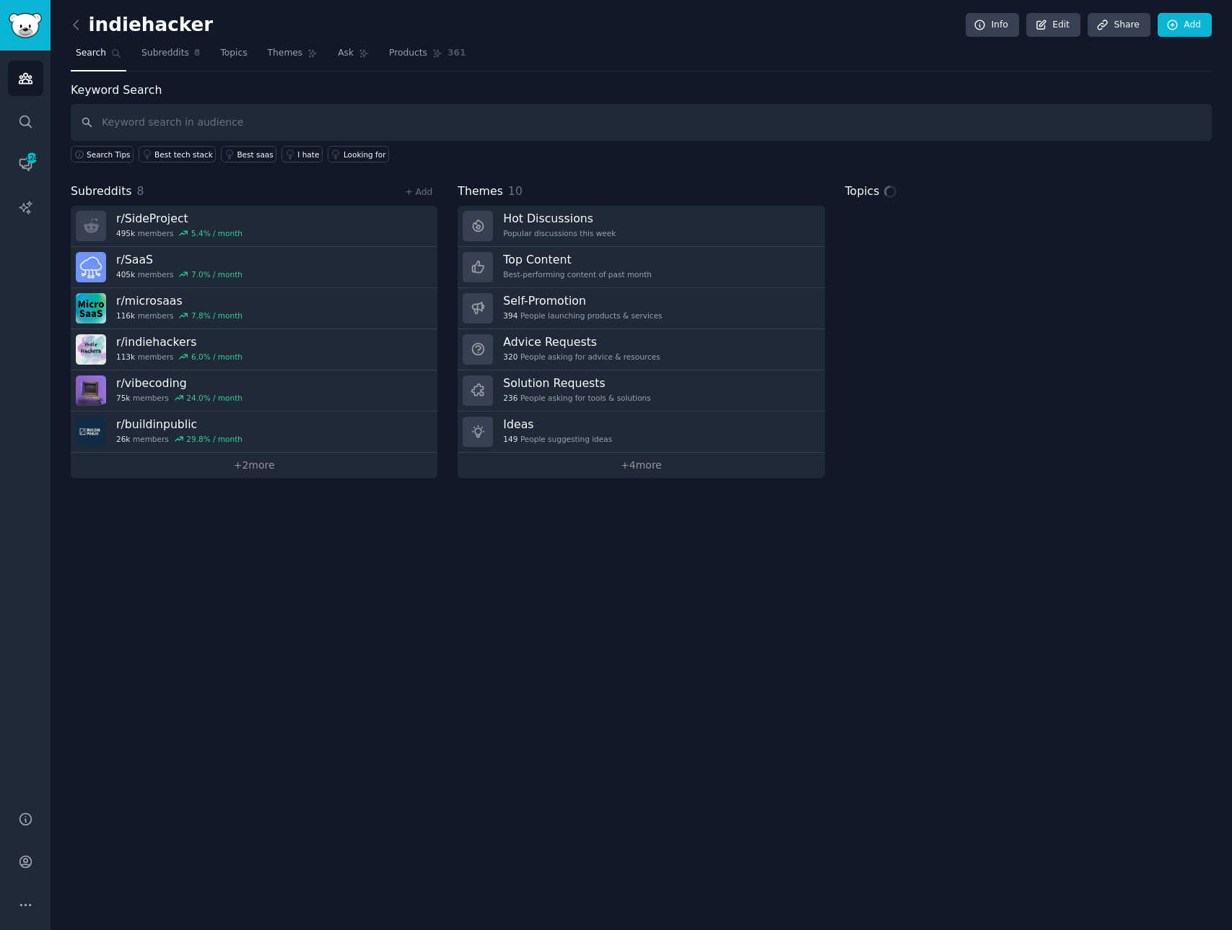
click at [359, 106] on input "text" at bounding box center [641, 122] width 1141 height 37
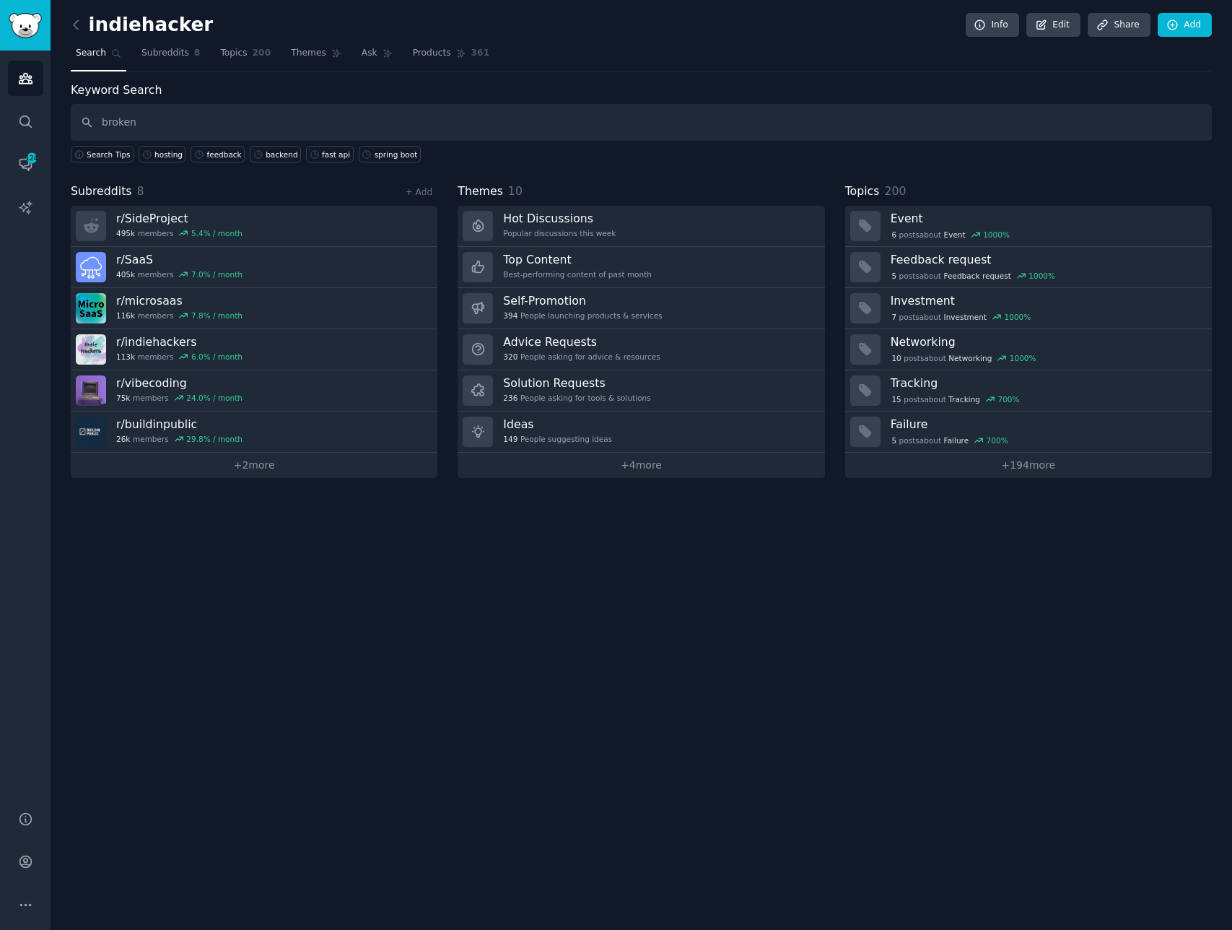
type input "broken"
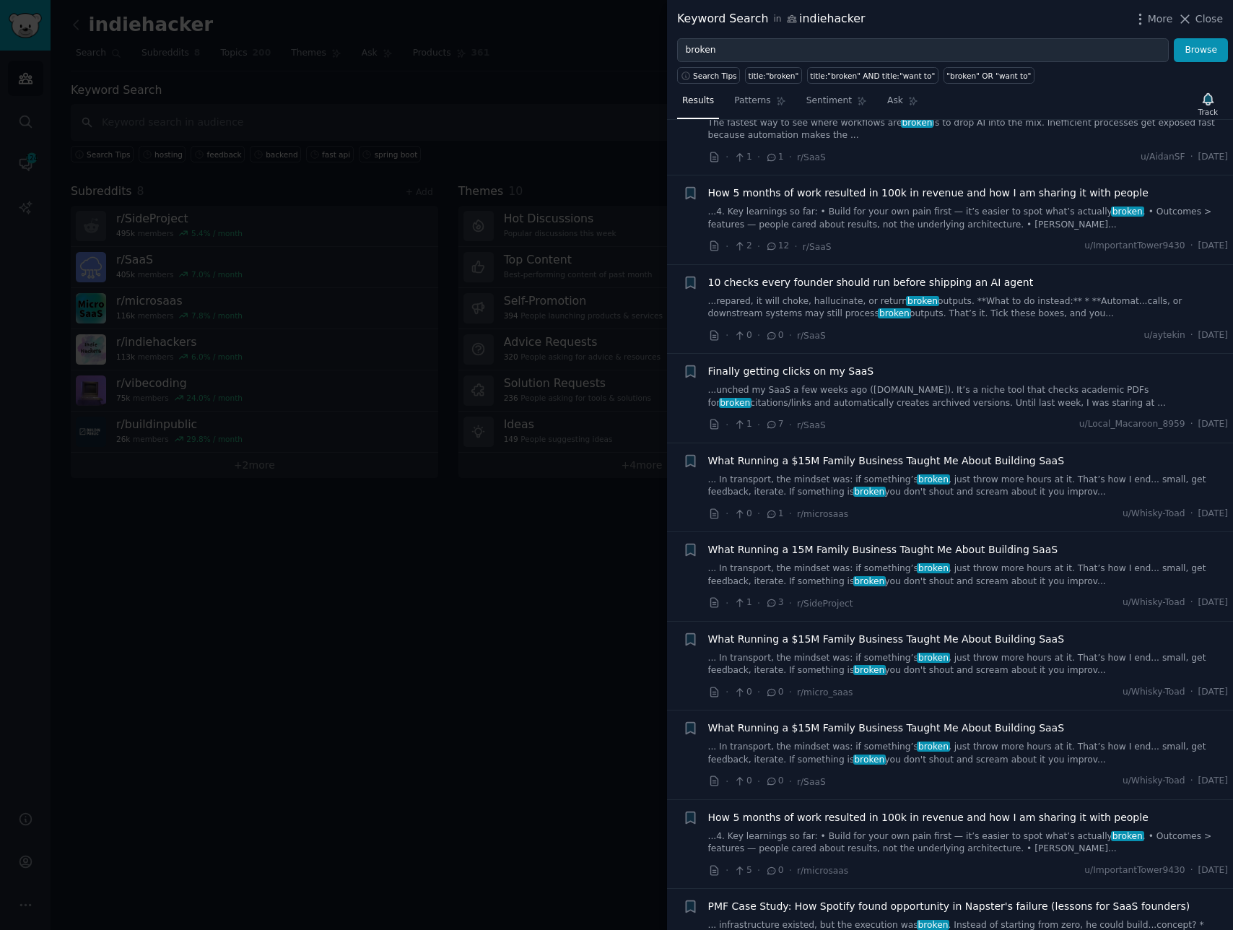
scroll to position [3151, 0]
